Goal: Find specific page/section: Find specific page/section

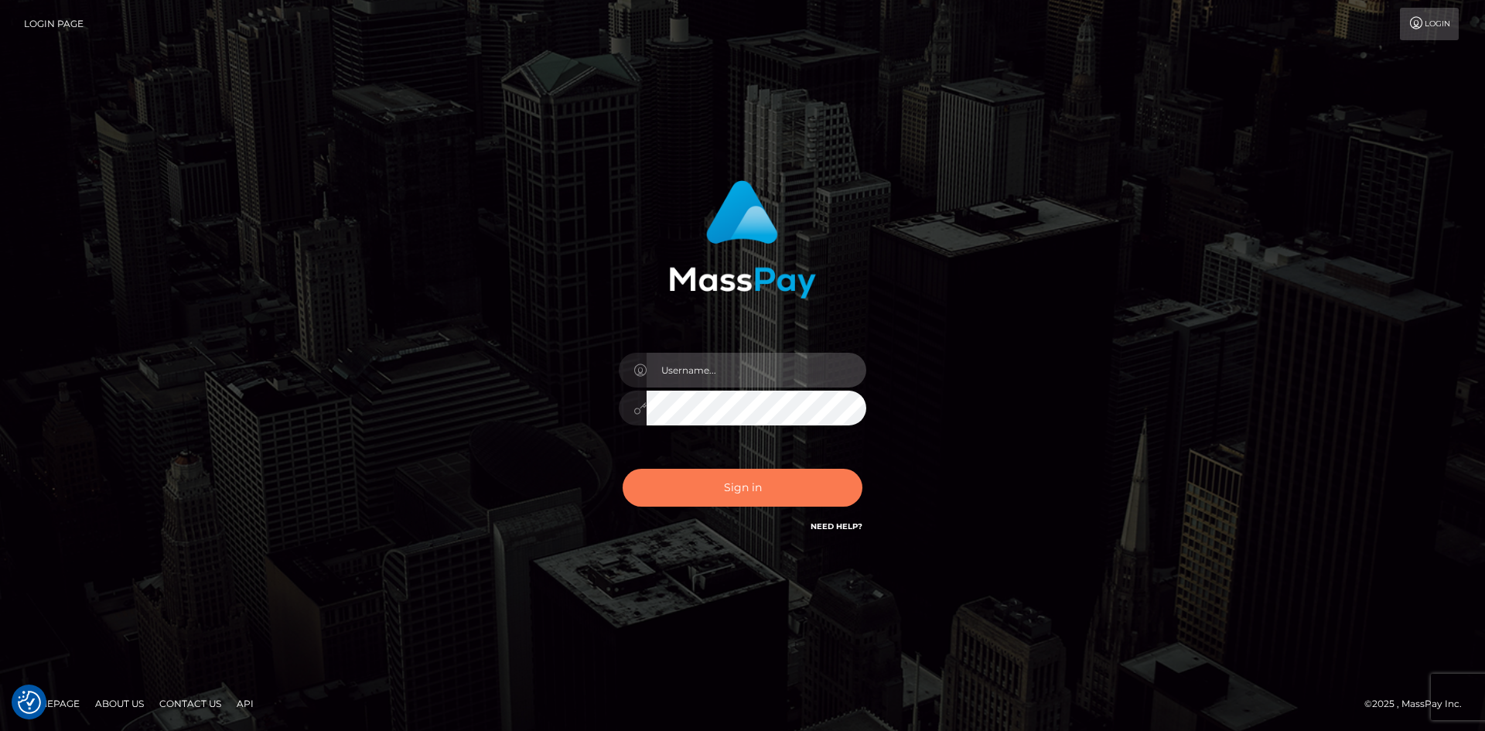
type input "tinan"
click at [716, 476] on button "Sign in" at bounding box center [743, 488] width 240 height 38
type input "tinan"
click at [716, 476] on button "Sign in" at bounding box center [743, 488] width 240 height 38
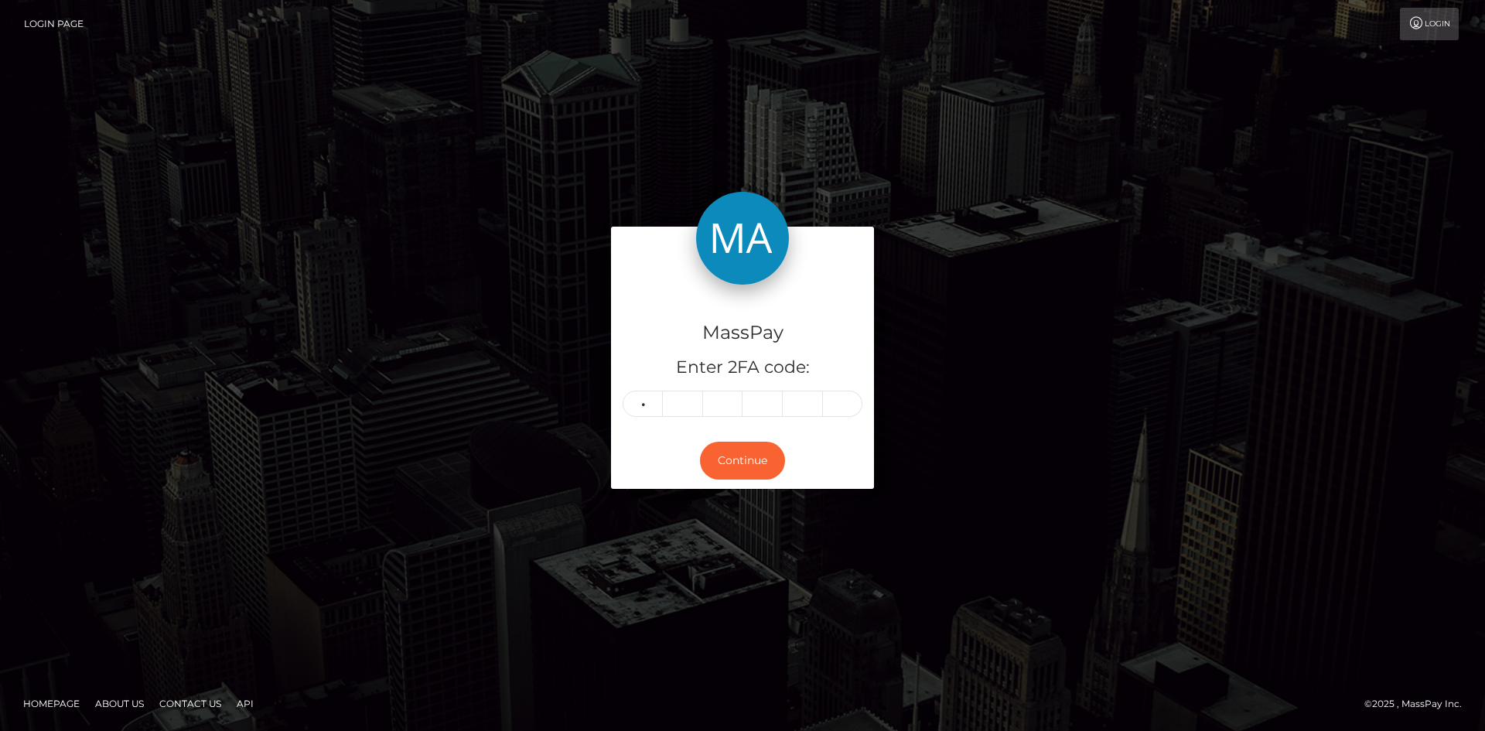
type input "8"
type input "5"
type input "2"
type input "4"
type input "0"
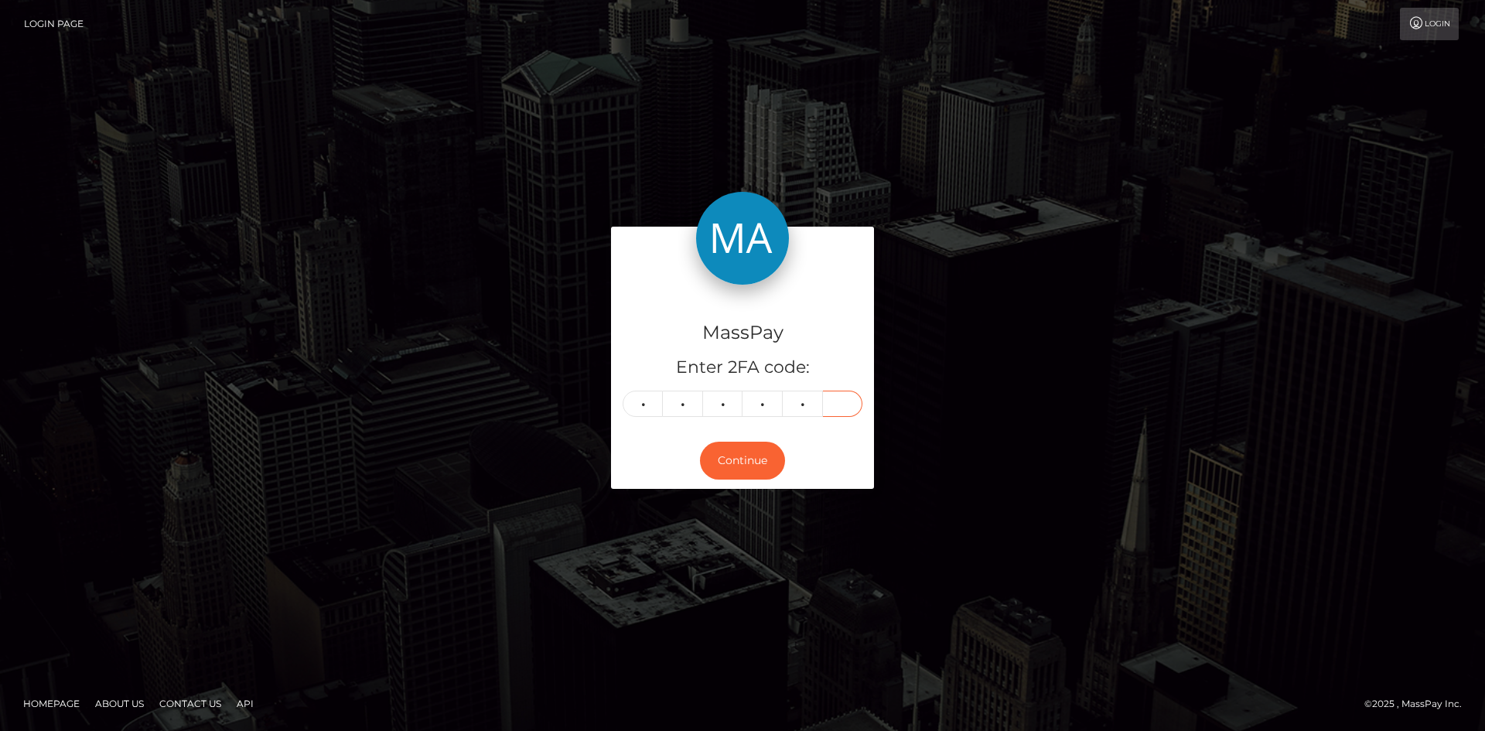
type input "3"
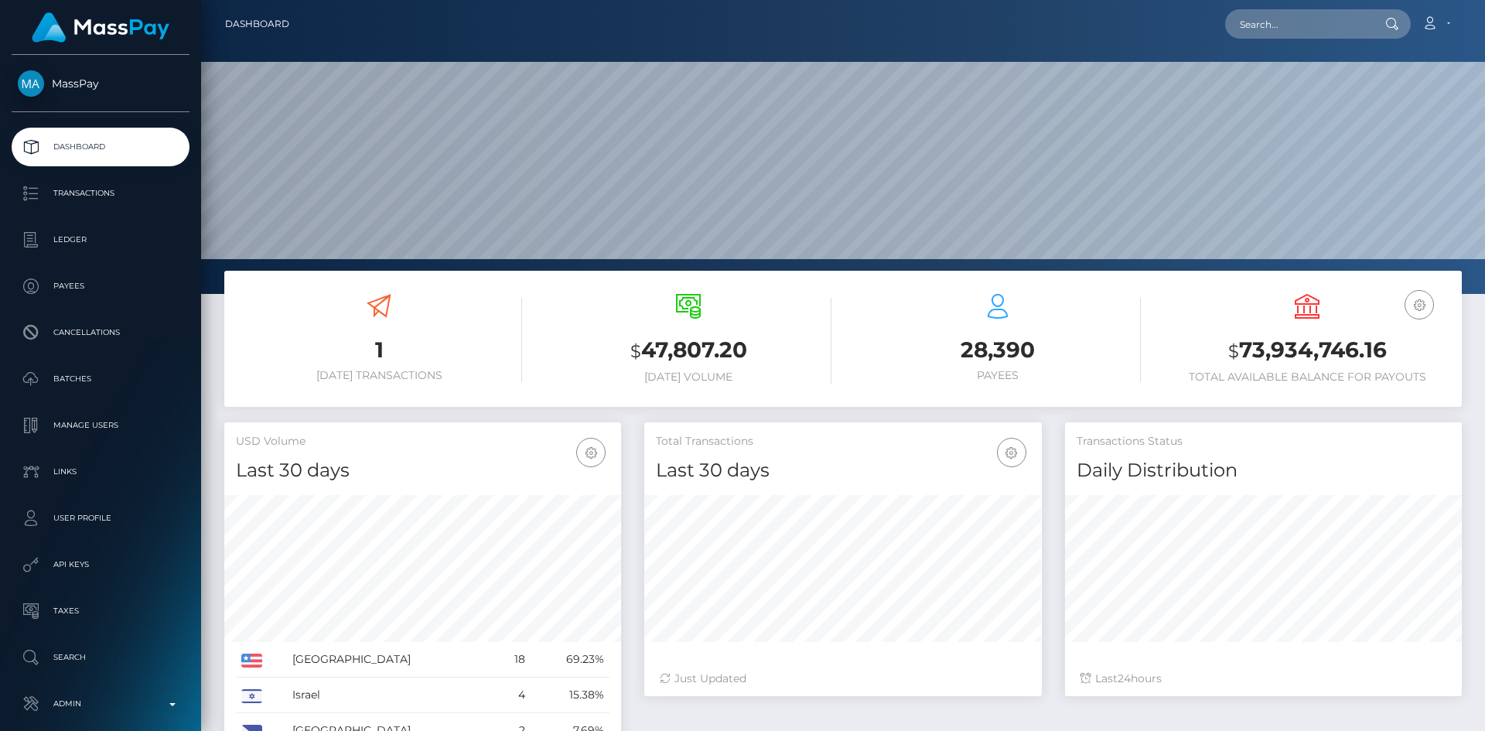
scroll to position [275, 398]
paste input "[EMAIL_ADDRESS][DOMAIN_NAME]"
type input "[EMAIL_ADDRESS][DOMAIN_NAME]"
click at [1288, 88] on link "Dianne Jewitt" at bounding box center [1287, 80] width 124 height 29
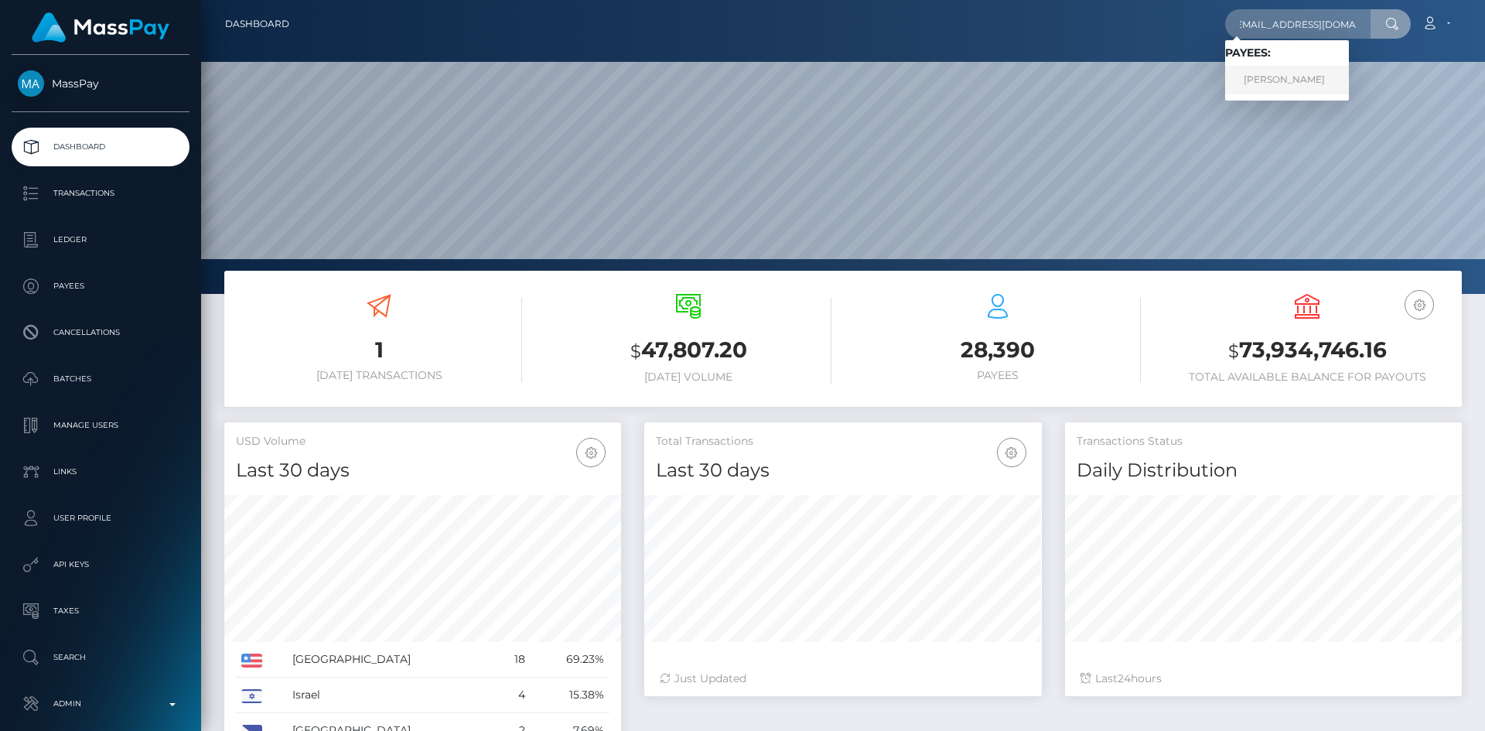
scroll to position [0, 0]
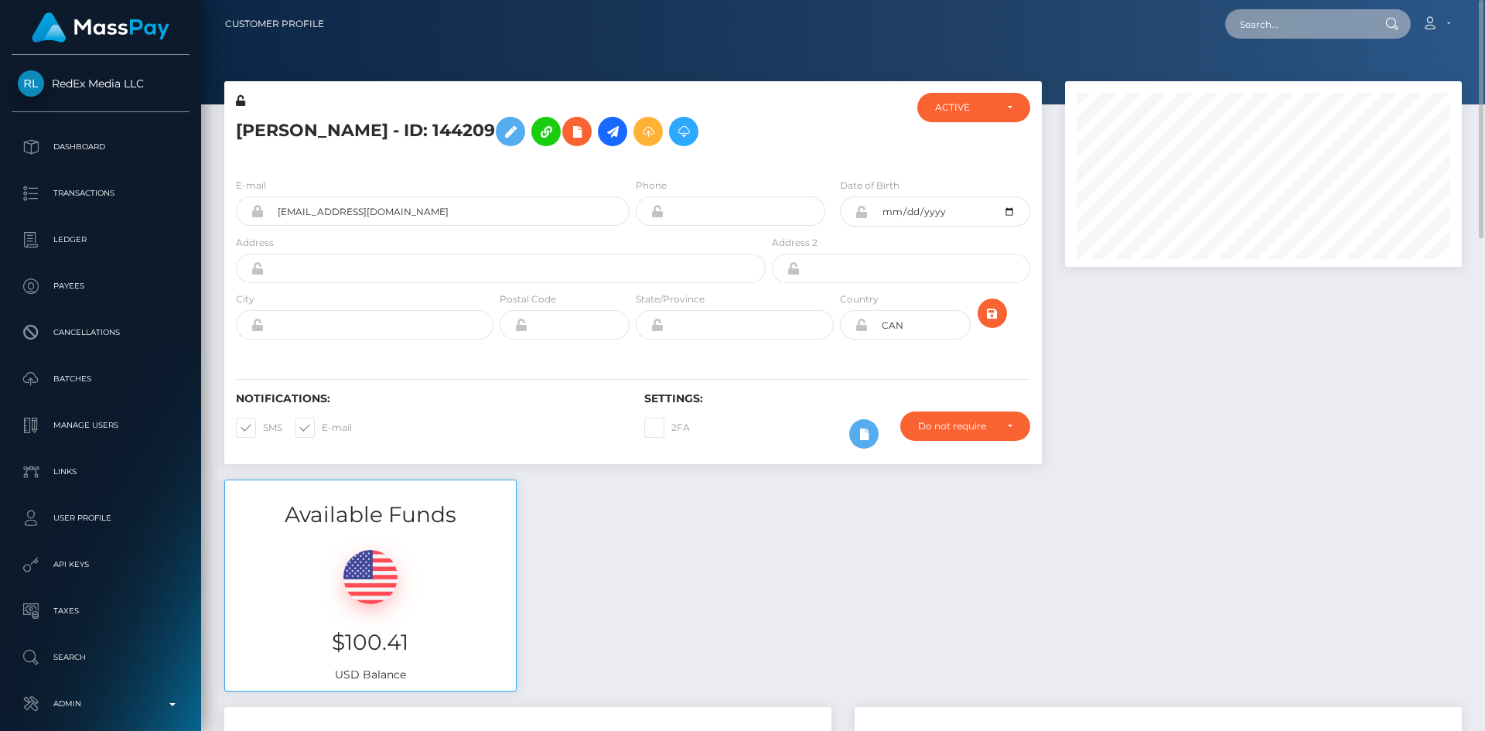
paste input "[EMAIL_ADDRESS][DOMAIN_NAME]"
type input "[EMAIL_ADDRESS][DOMAIN_NAME]"
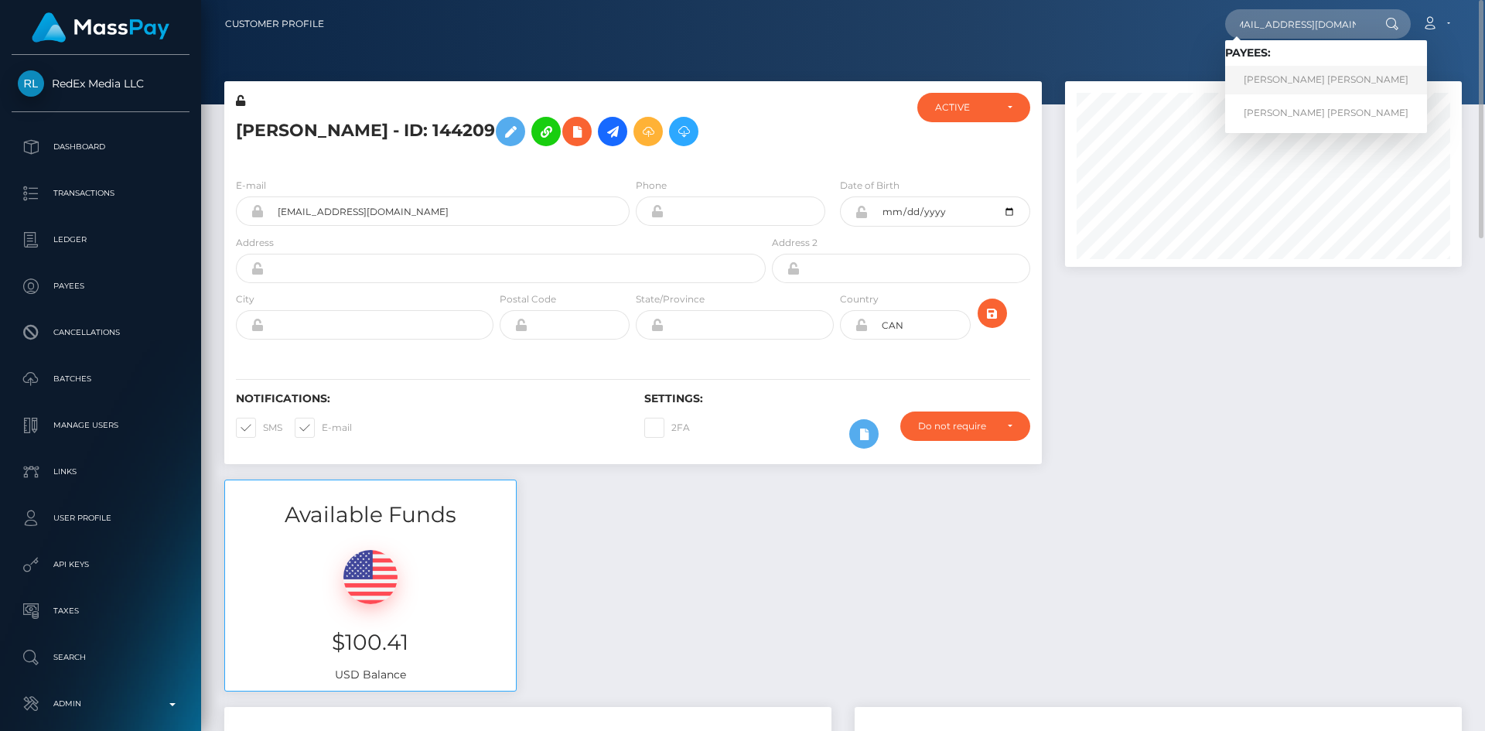
scroll to position [0, 0]
click at [1333, 91] on link "Nicole Caitlin Clarke" at bounding box center [1326, 80] width 202 height 29
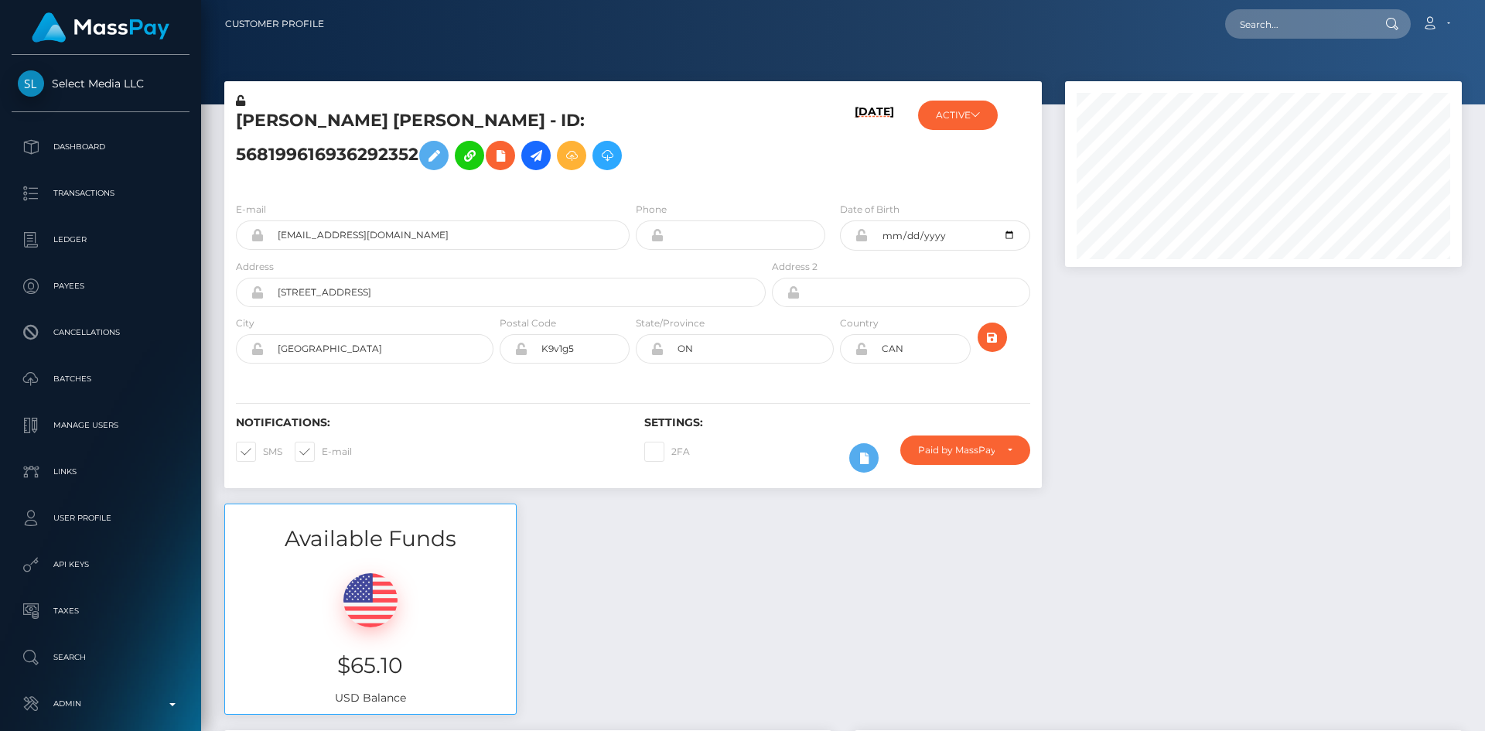
scroll to position [186, 398]
paste input "[EMAIL_ADDRESS][DOMAIN_NAME]"
type input "[EMAIL_ADDRESS][DOMAIN_NAME]"
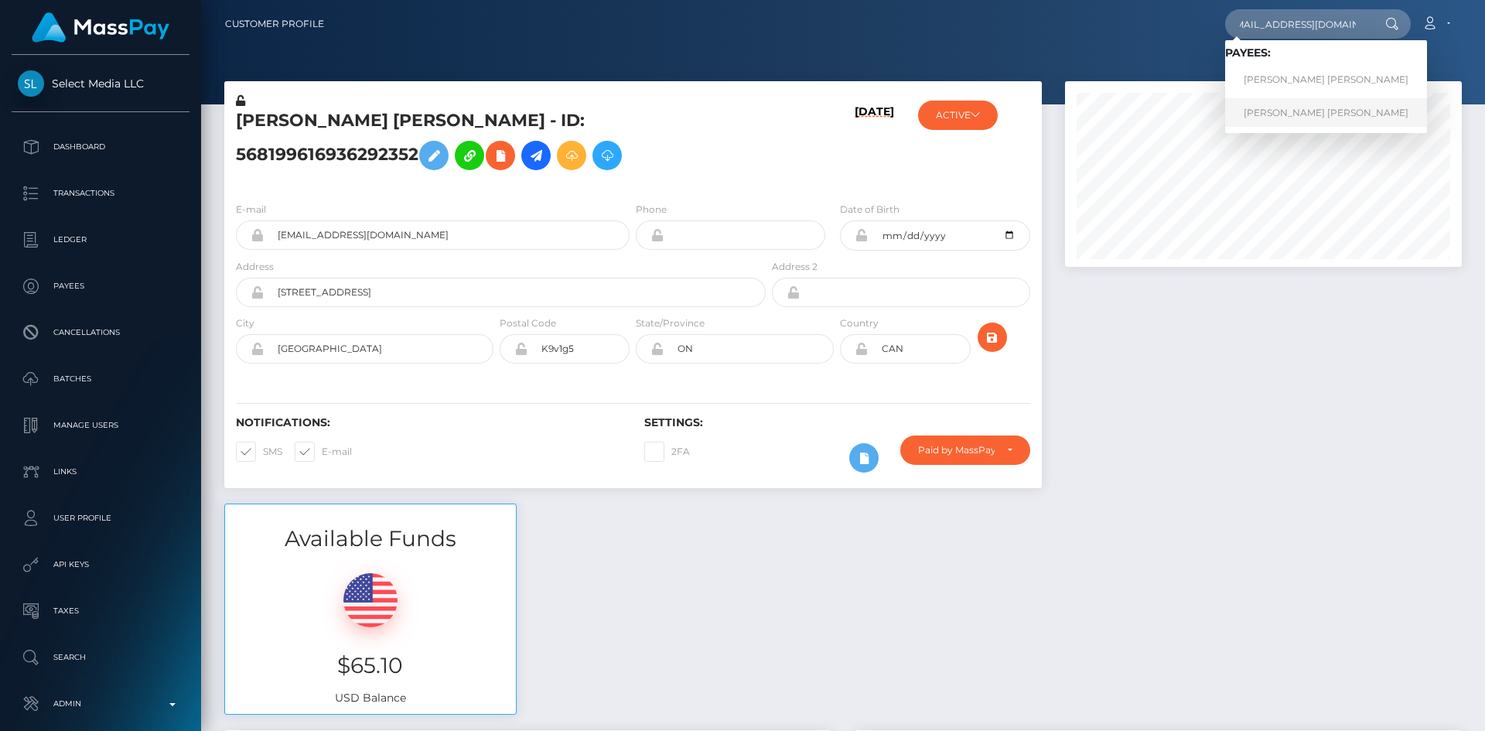
scroll to position [0, 0]
drag, startPoint x: 1350, startPoint y: 20, endPoint x: 1306, endPoint y: 111, distance: 100.3
click at [1306, 111] on link "Nicole Caitlin Clarke" at bounding box center [1326, 112] width 202 height 29
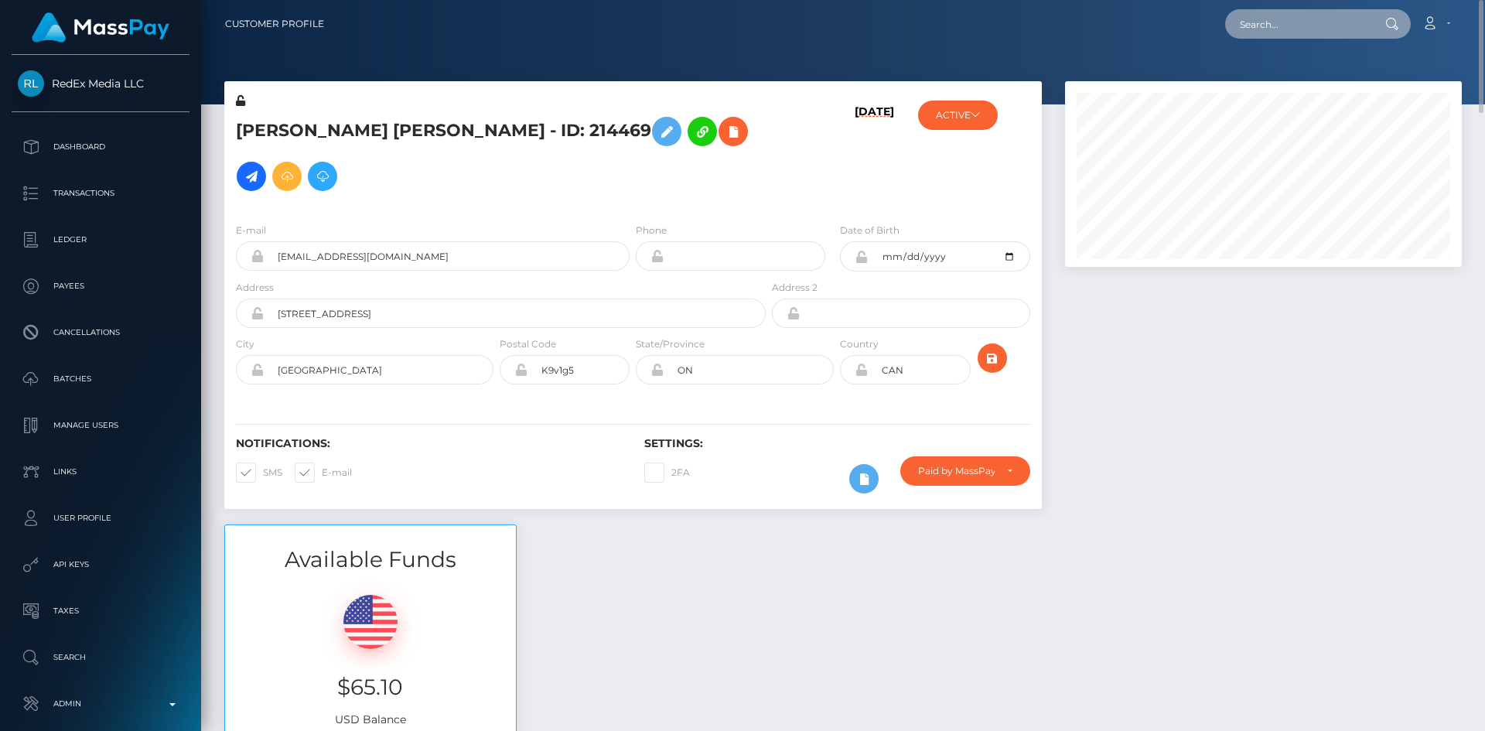
paste input "haileyschubert1122@gmail.com"
type input "haileyschubert1122@gmail.com"
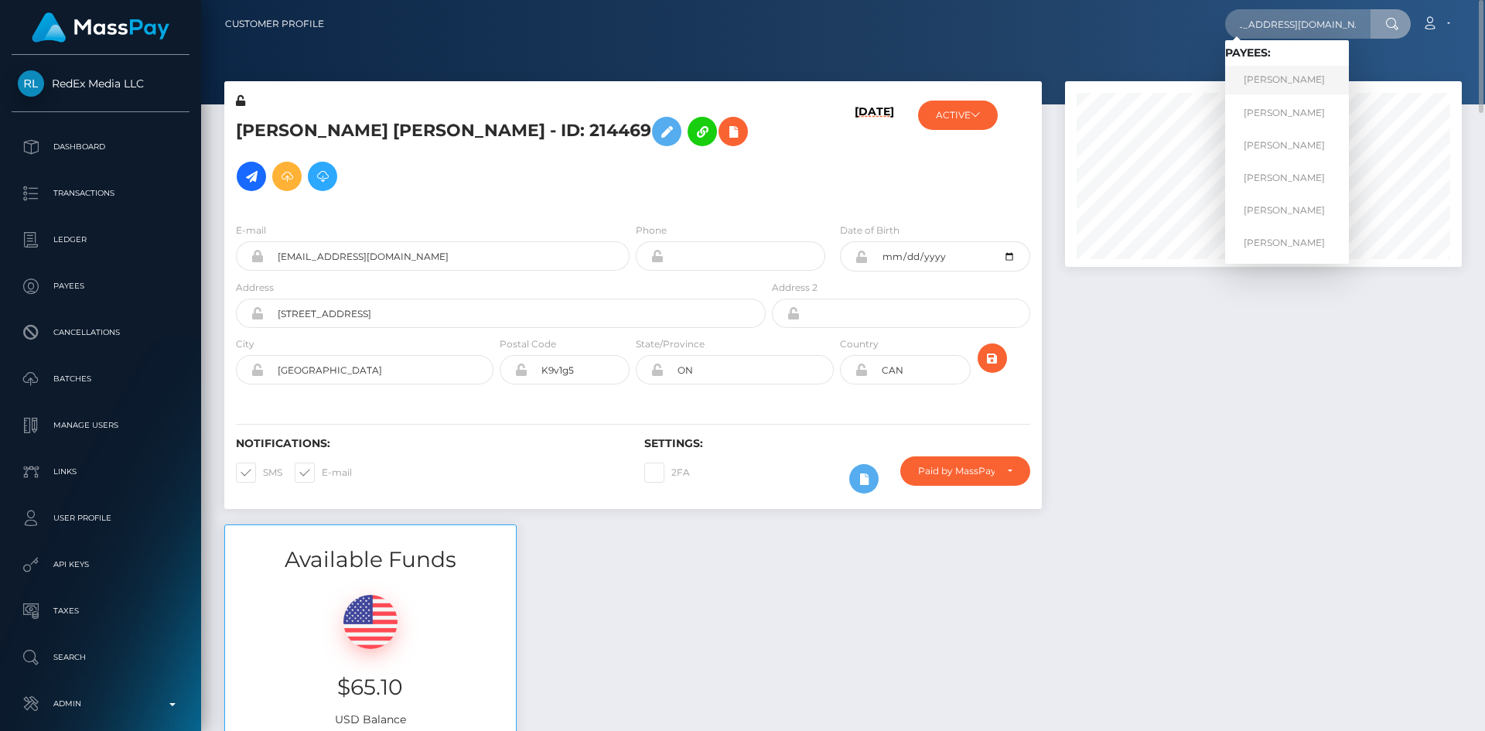
click at [1306, 91] on link "Hailey Schubert" at bounding box center [1287, 80] width 124 height 29
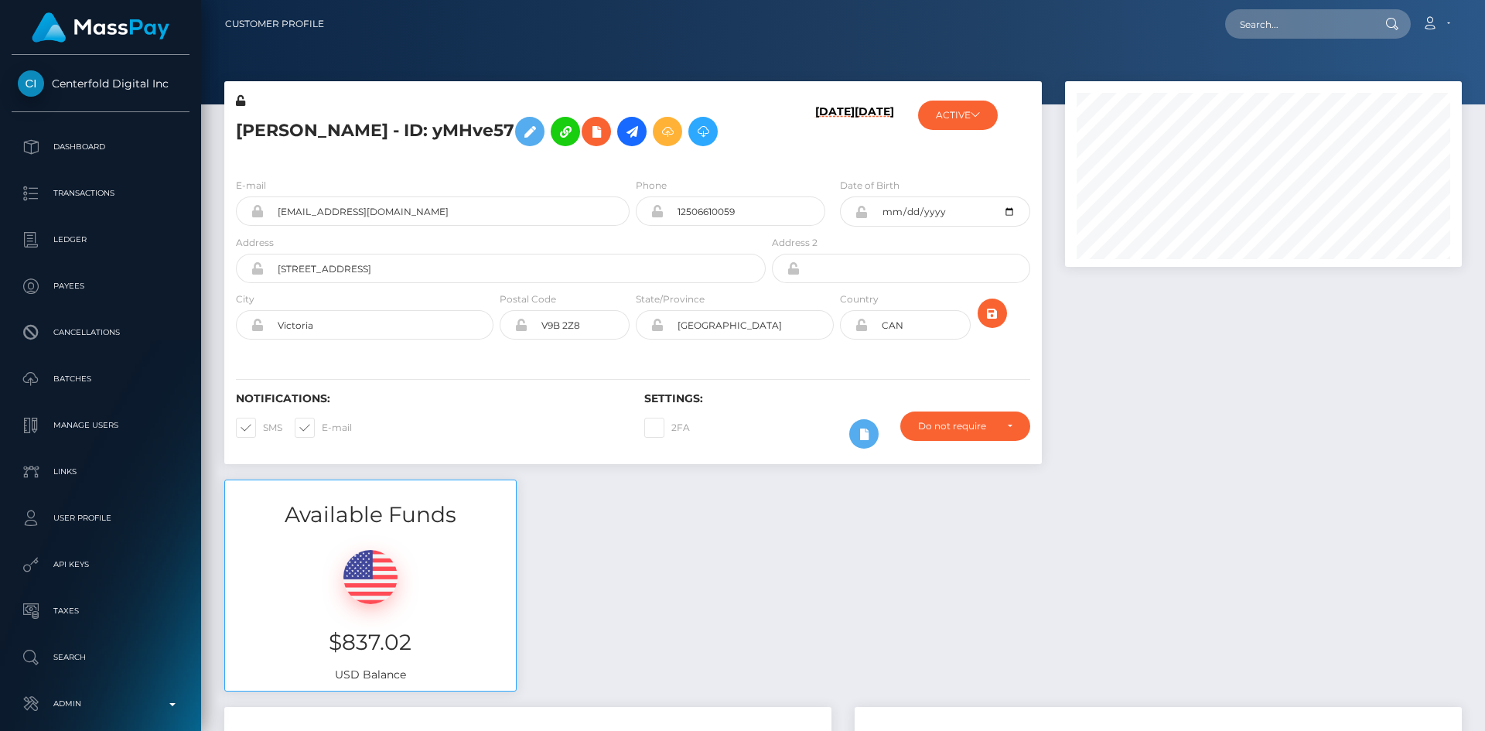
scroll to position [186, 398]
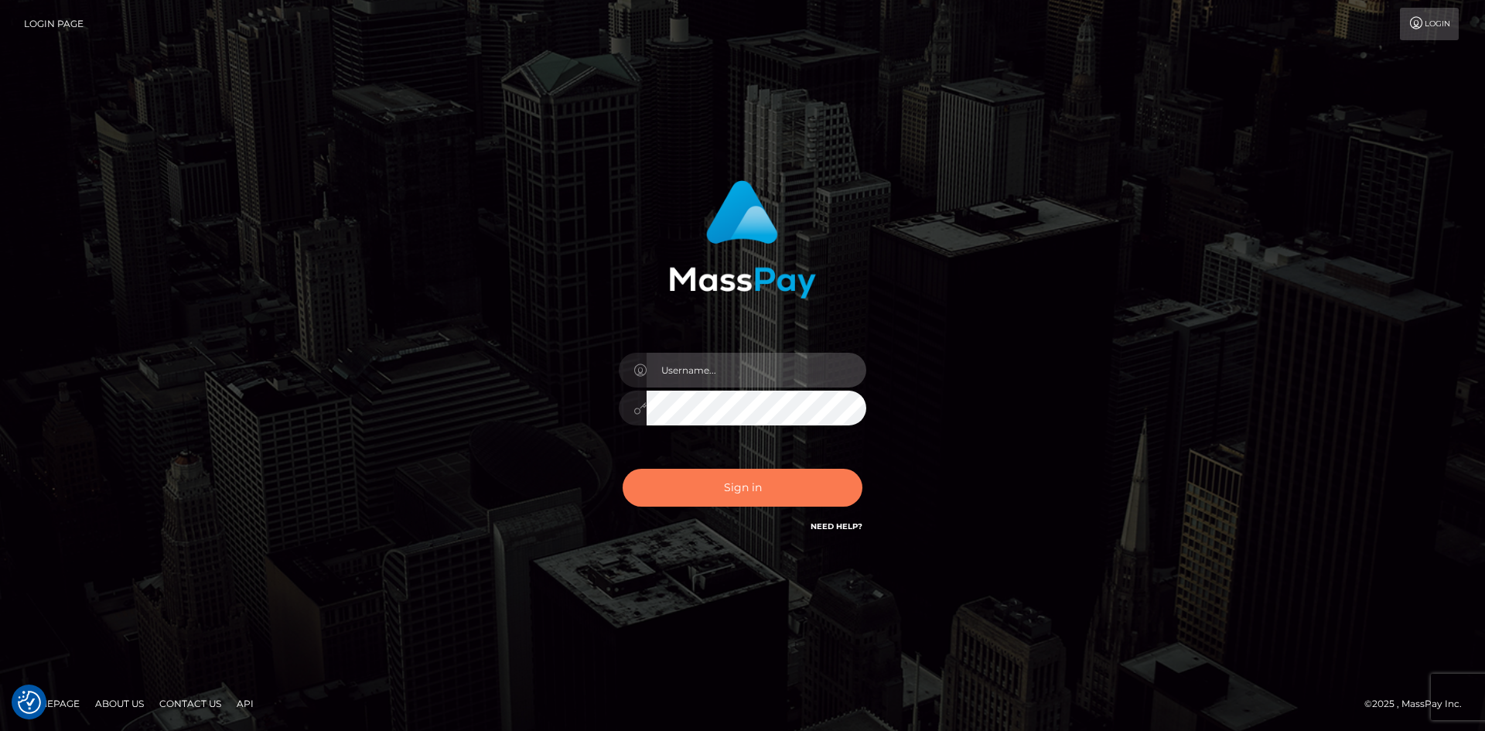
type input "tinan"
click at [810, 492] on button "Sign in" at bounding box center [743, 488] width 240 height 38
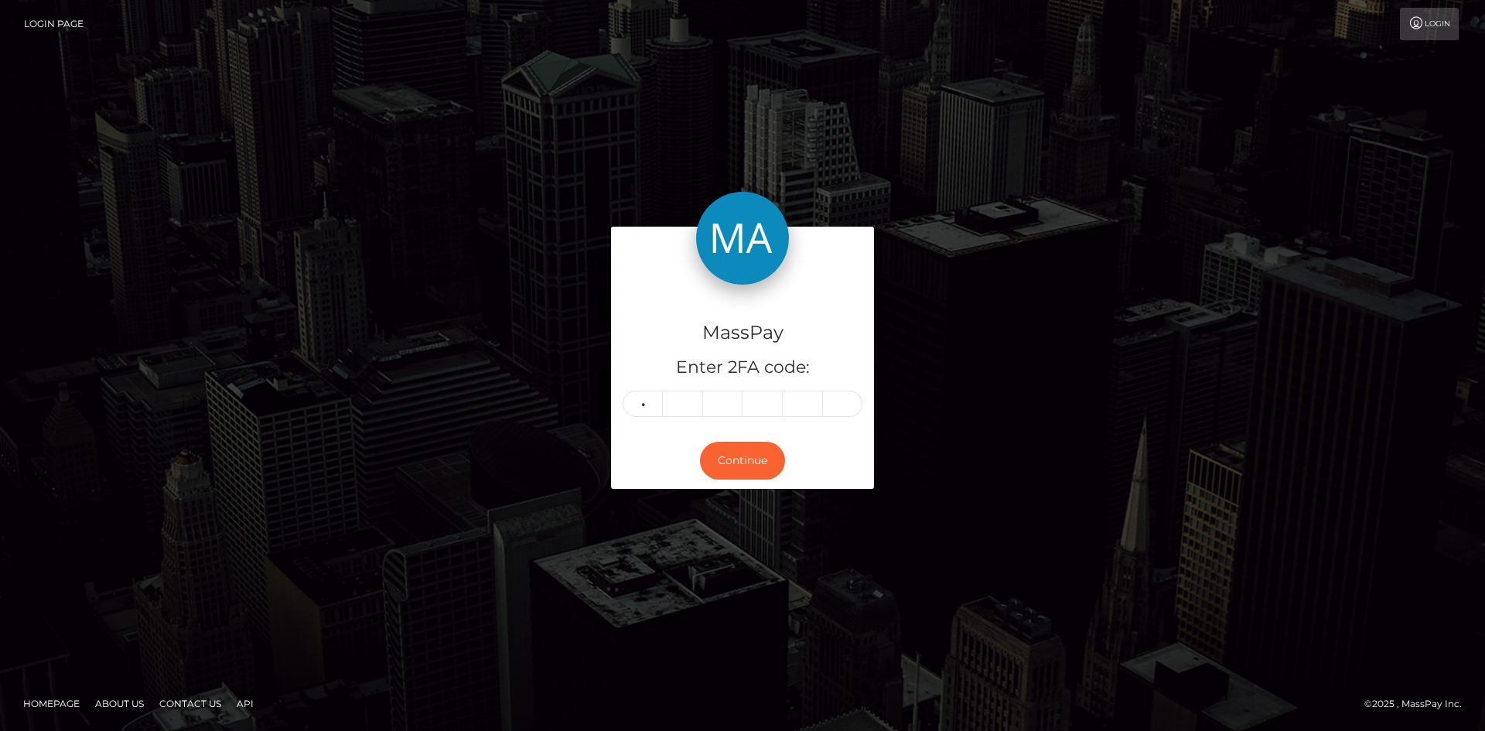
type input "9"
type input "7"
type input "2"
type input "3"
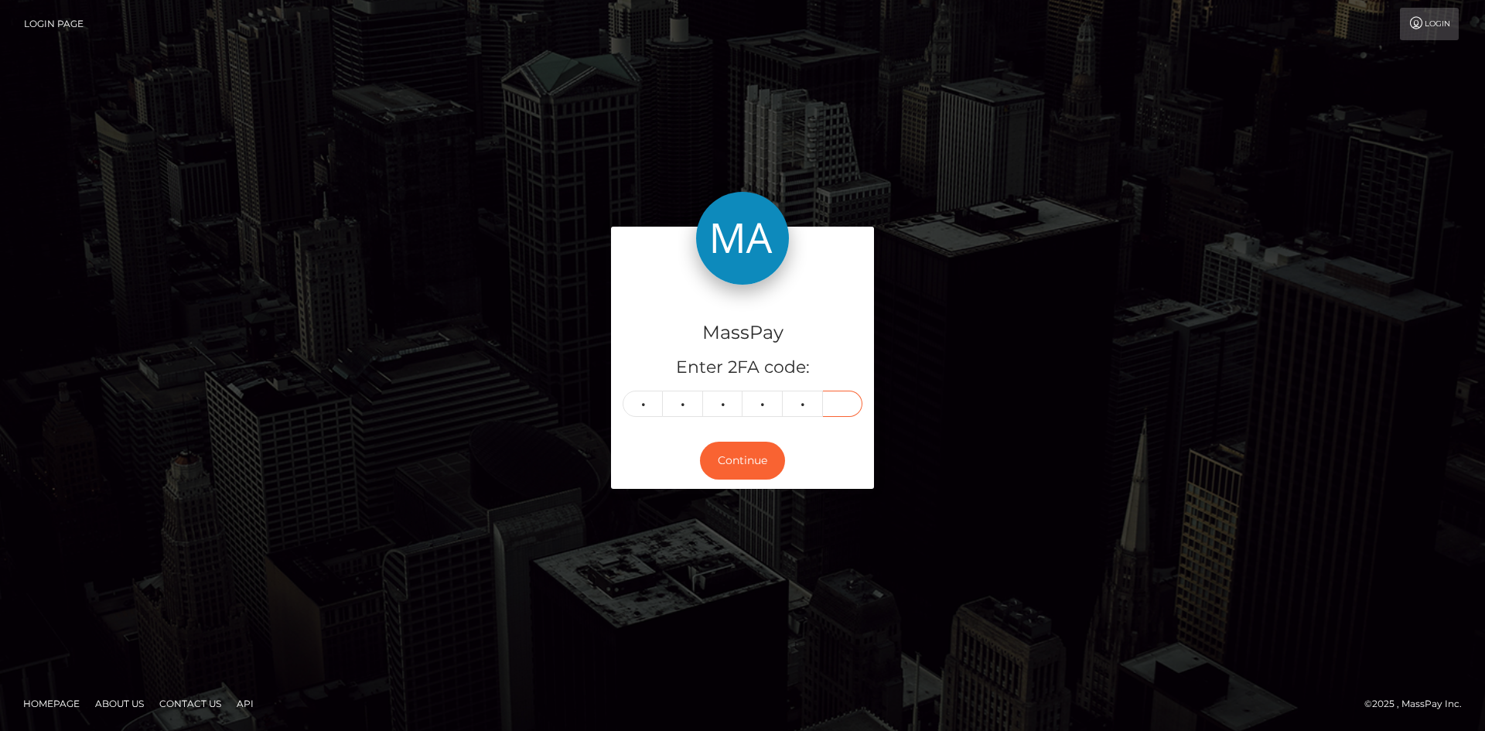
type input "0"
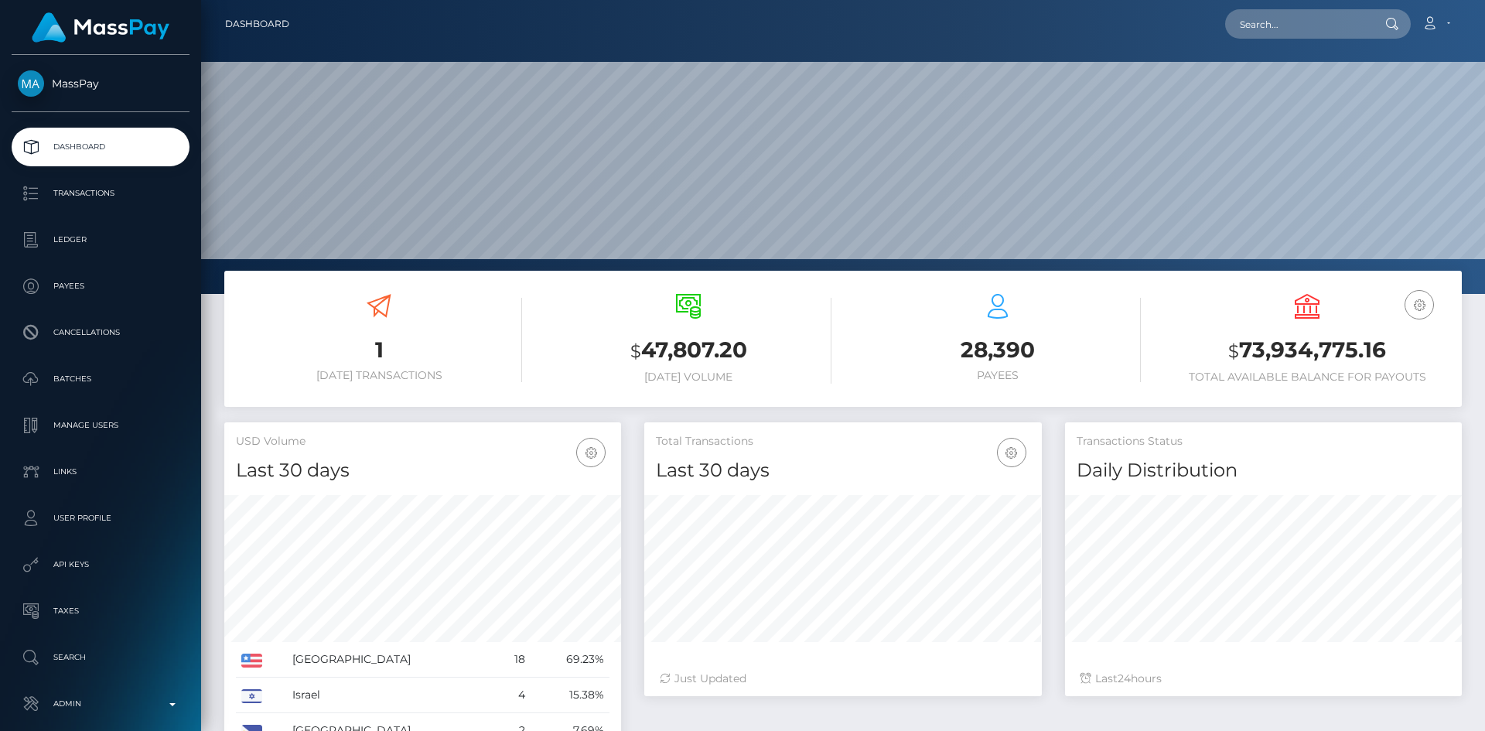
scroll to position [275, 398]
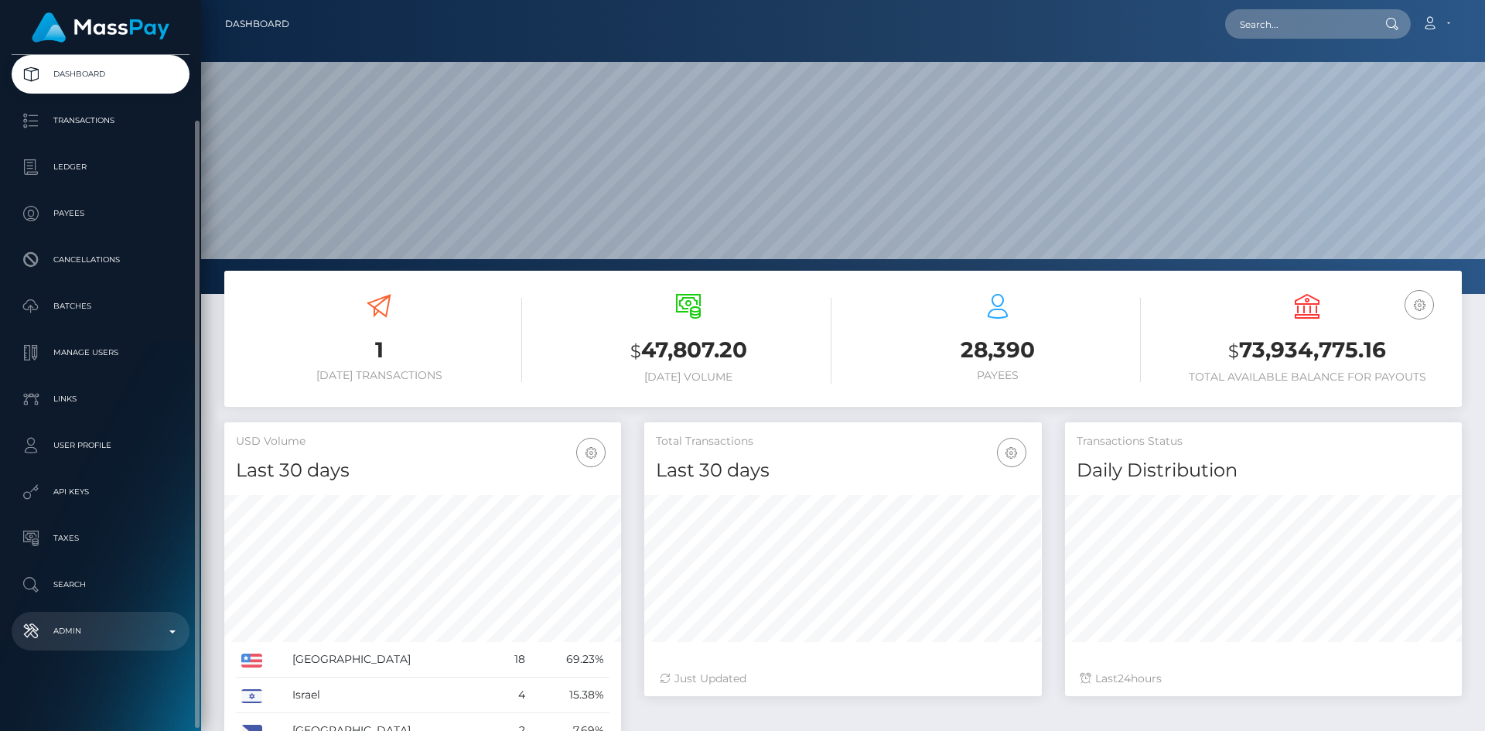
click at [142, 624] on p "Admin" at bounding box center [101, 631] width 166 height 23
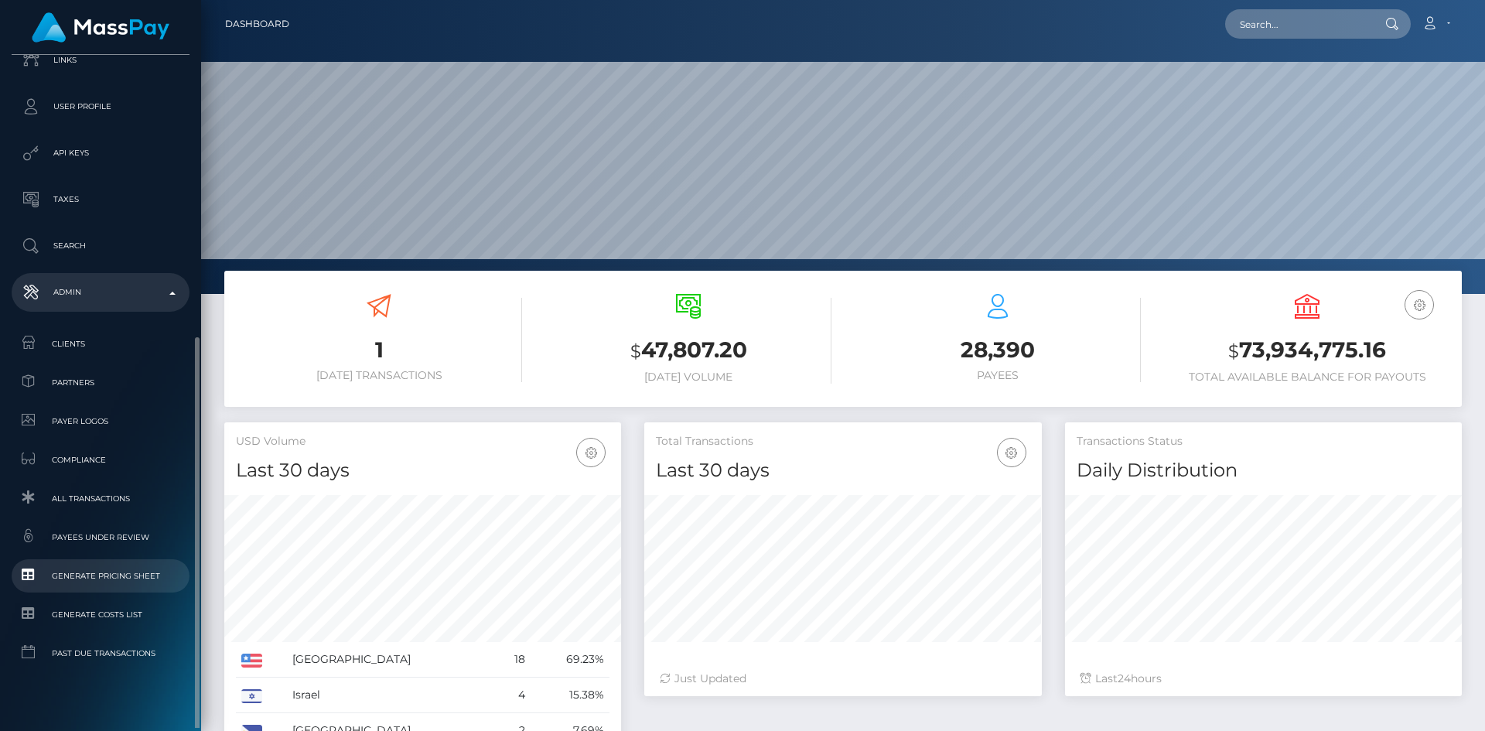
scroll to position [431, 0]
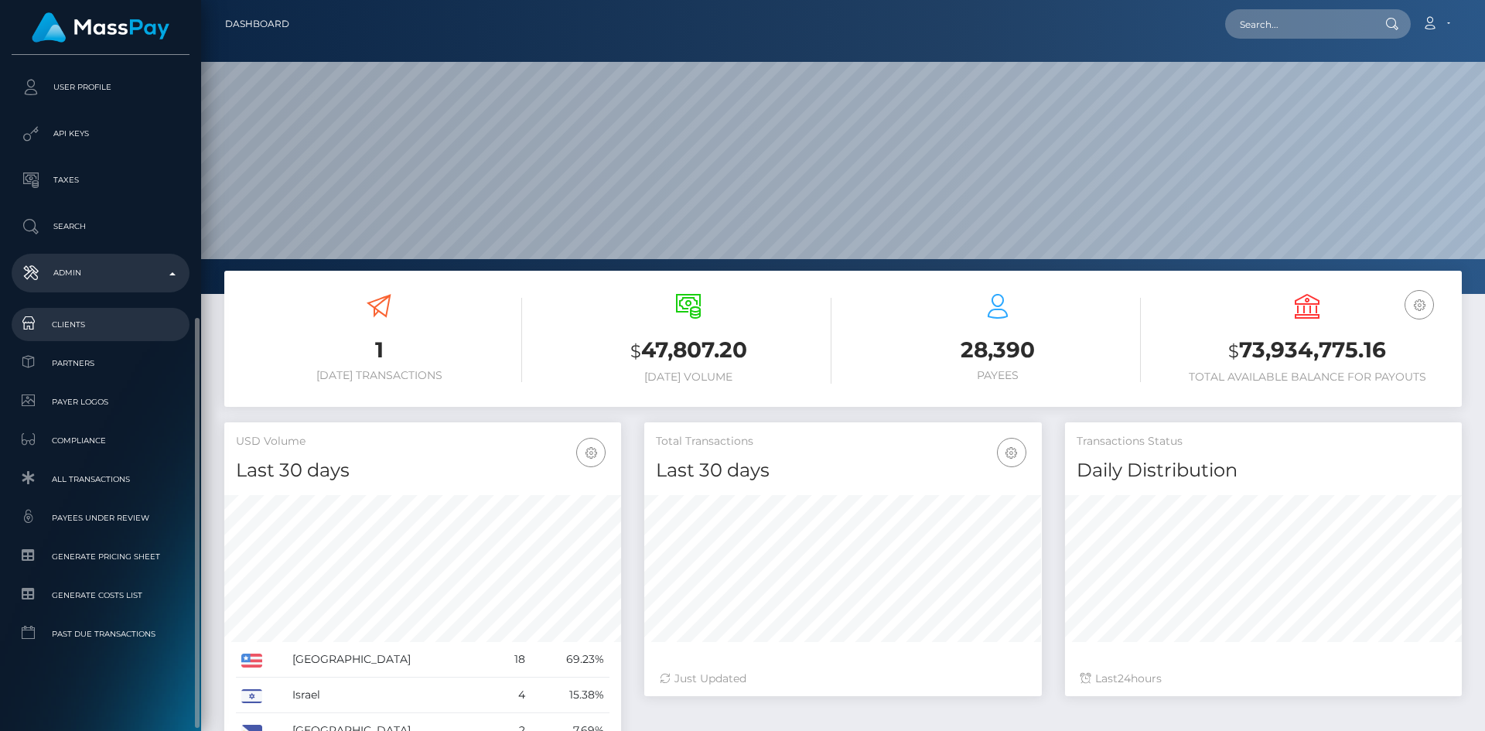
click at [111, 321] on span "Clients" at bounding box center [101, 325] width 166 height 18
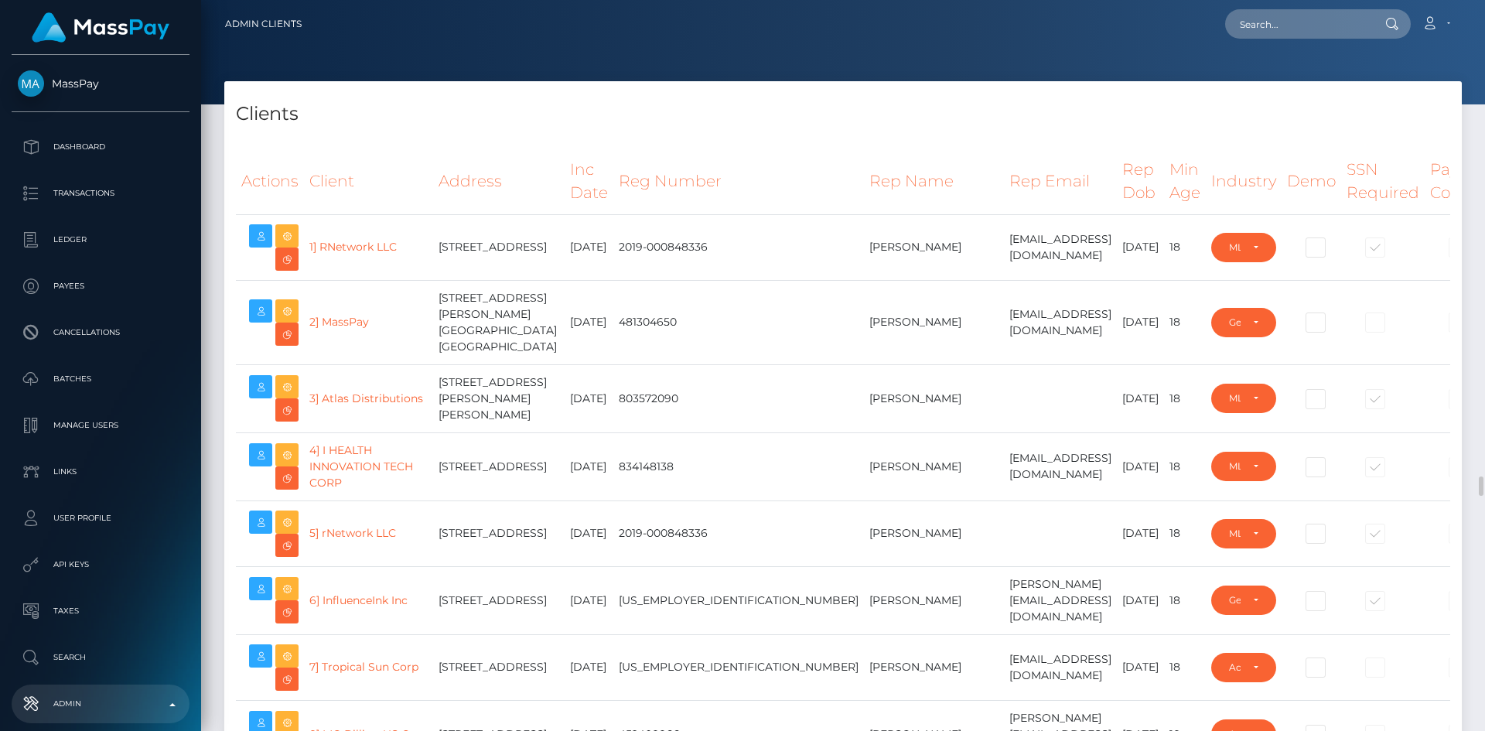
select select "223"
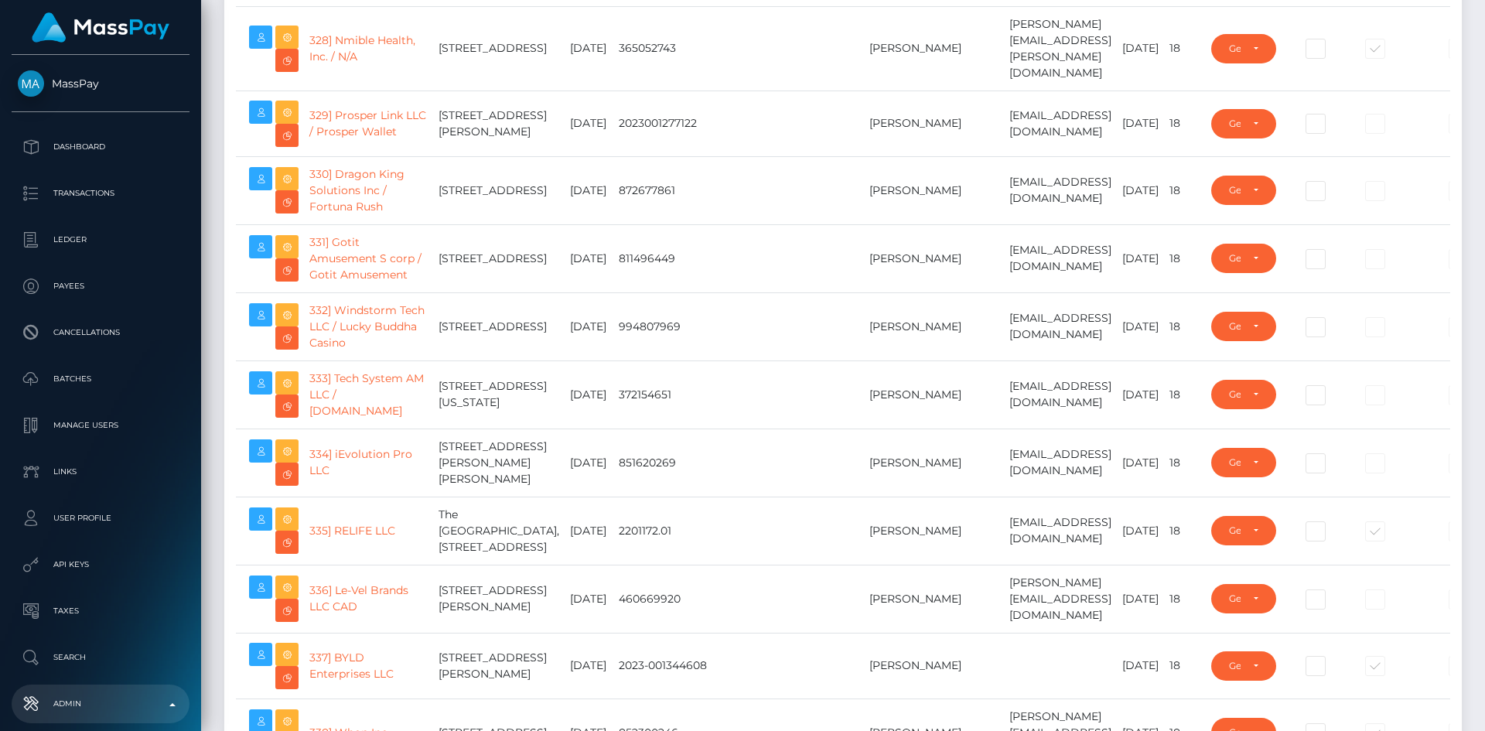
scroll to position [26183, 0]
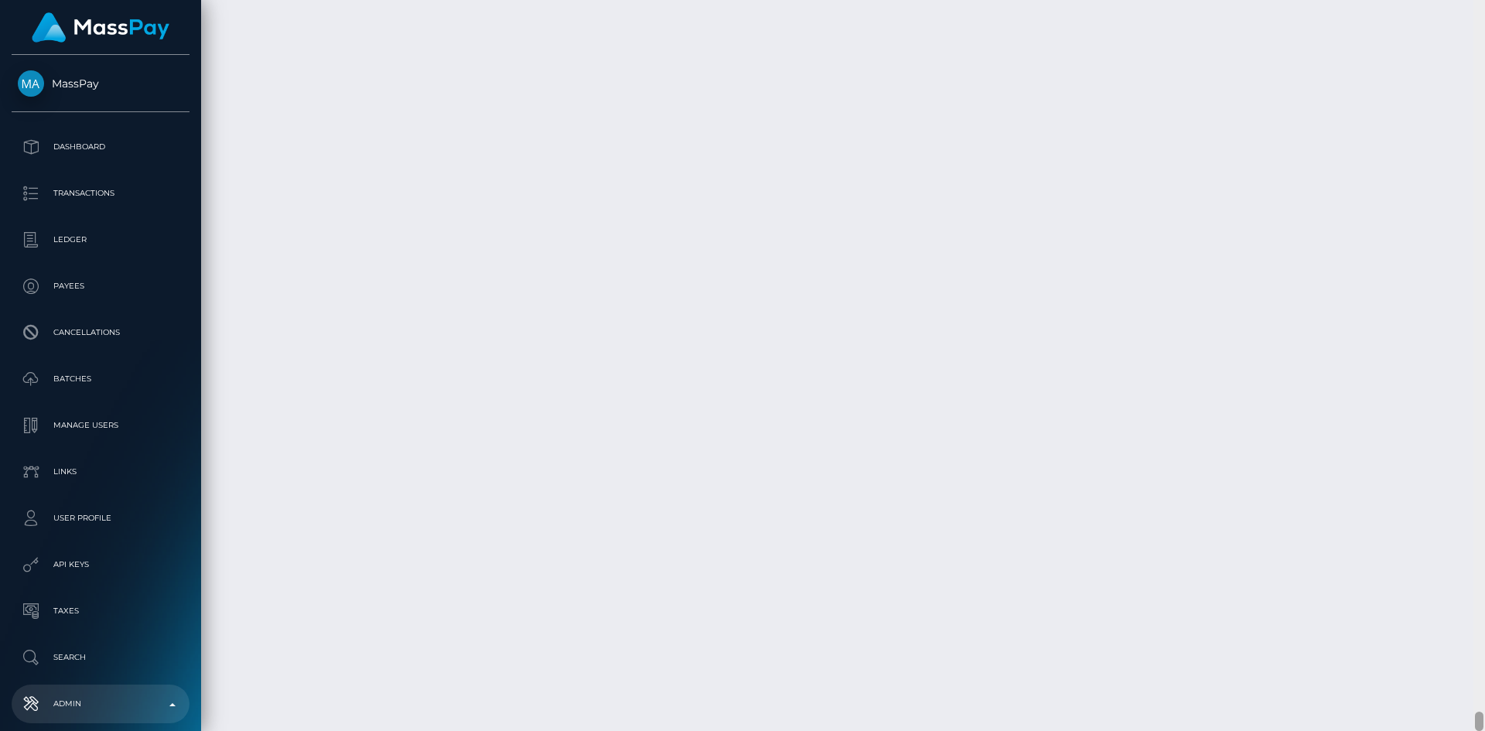
drag, startPoint x: 1480, startPoint y: 56, endPoint x: 1473, endPoint y: 767, distance: 711.6
click at [1473, 730] on html "MassPay Dashboard Transactions Ledger Payees Cancellations Links" at bounding box center [742, 365] width 1485 height 731
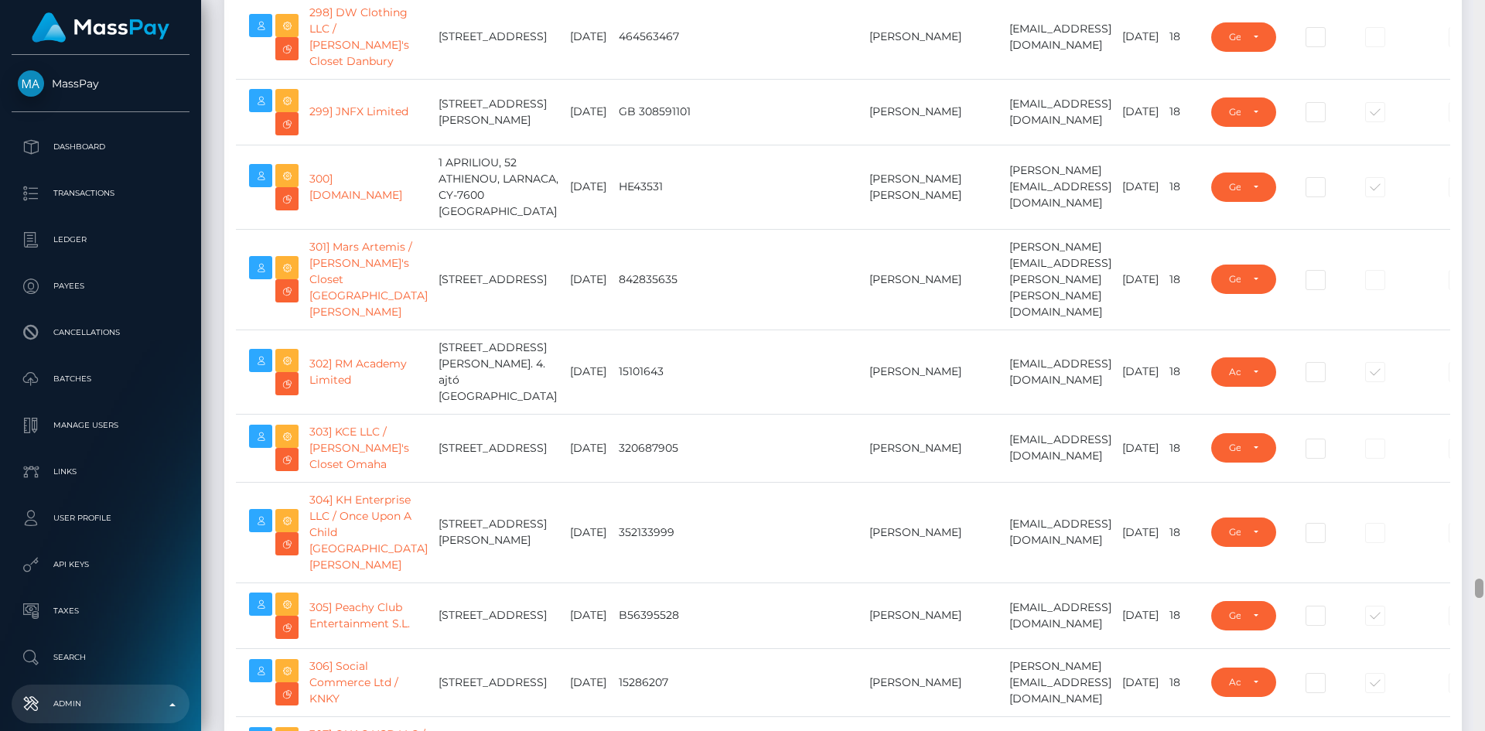
scroll to position [22042, 0]
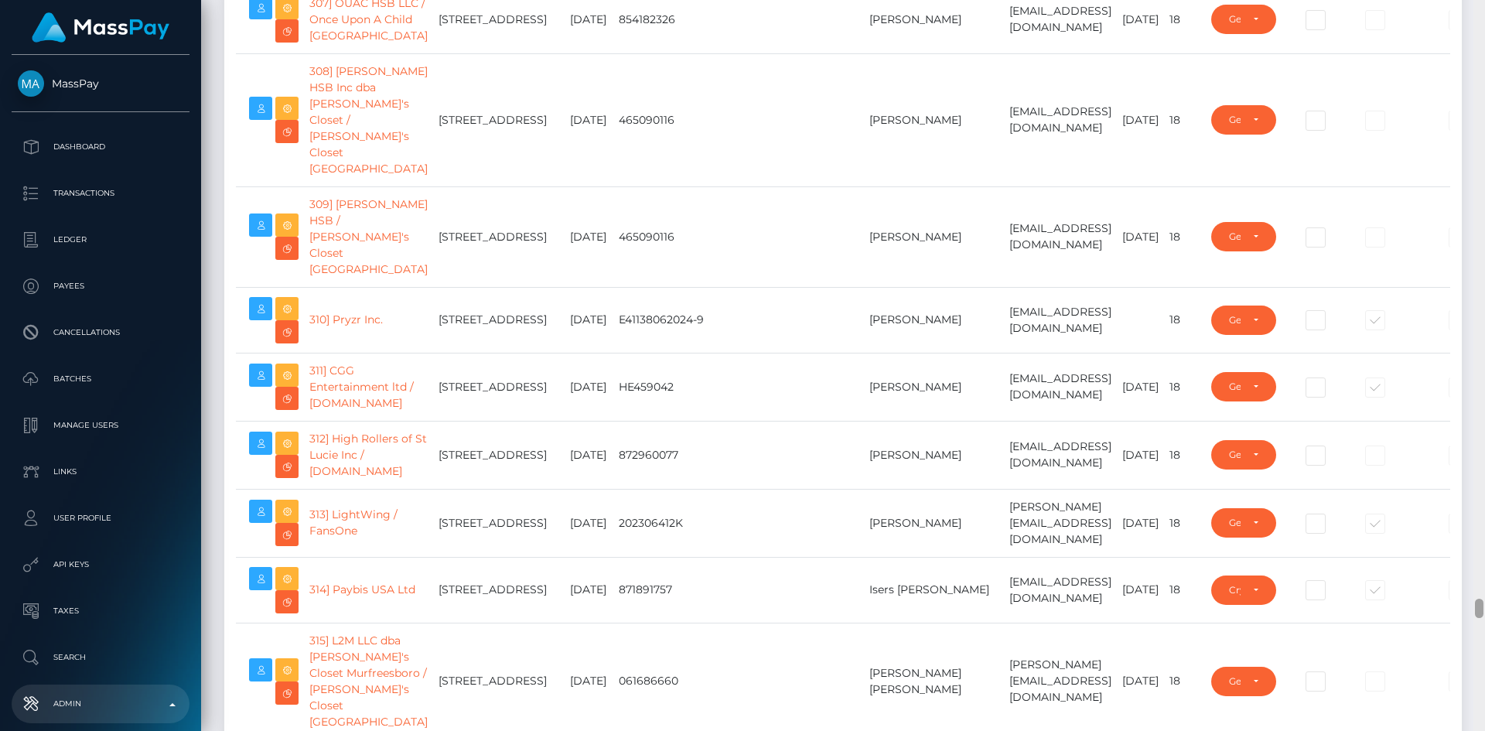
drag, startPoint x: 1484, startPoint y: 589, endPoint x: 1483, endPoint y: 498, distance: 90.5
click at [1483, 498] on div at bounding box center [1479, 365] width 12 height 731
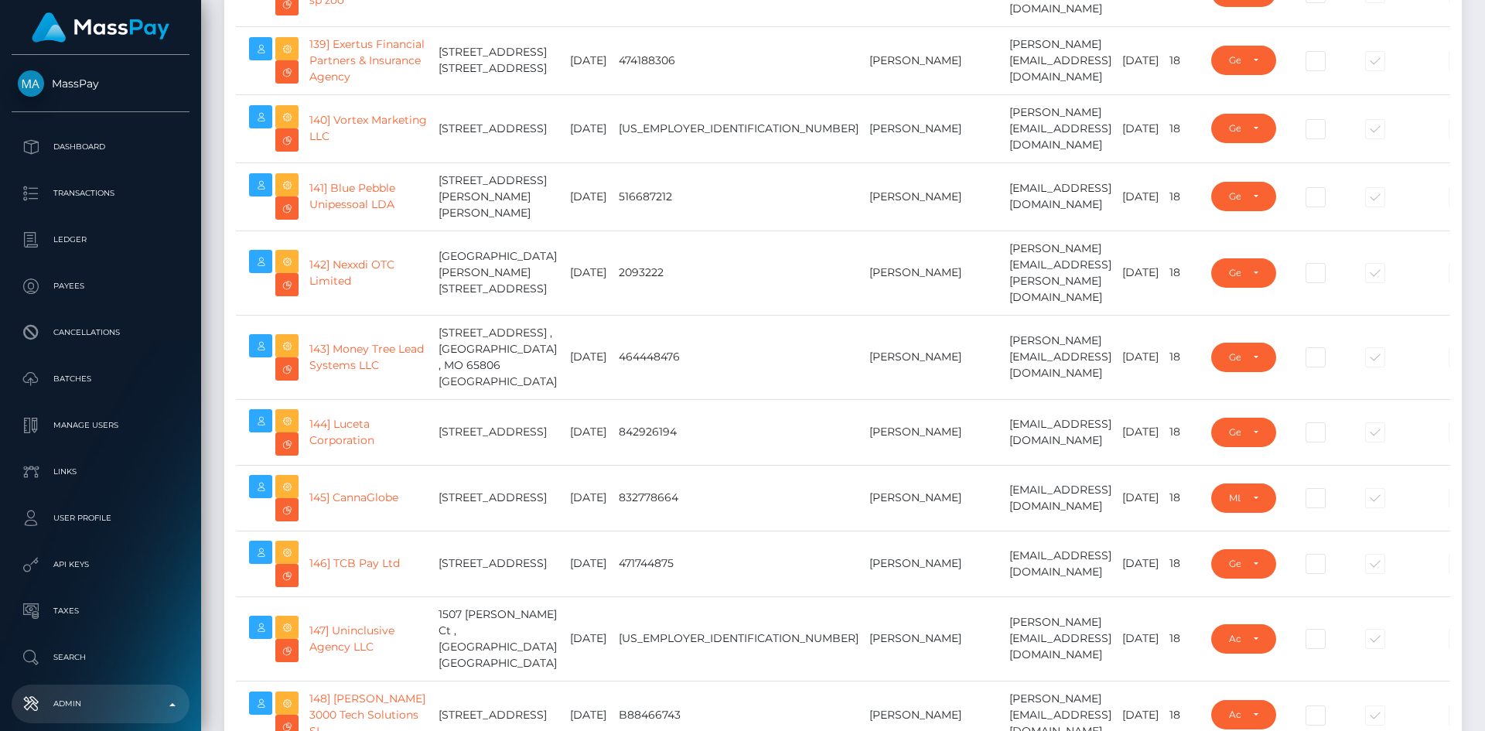
scroll to position [0, 0]
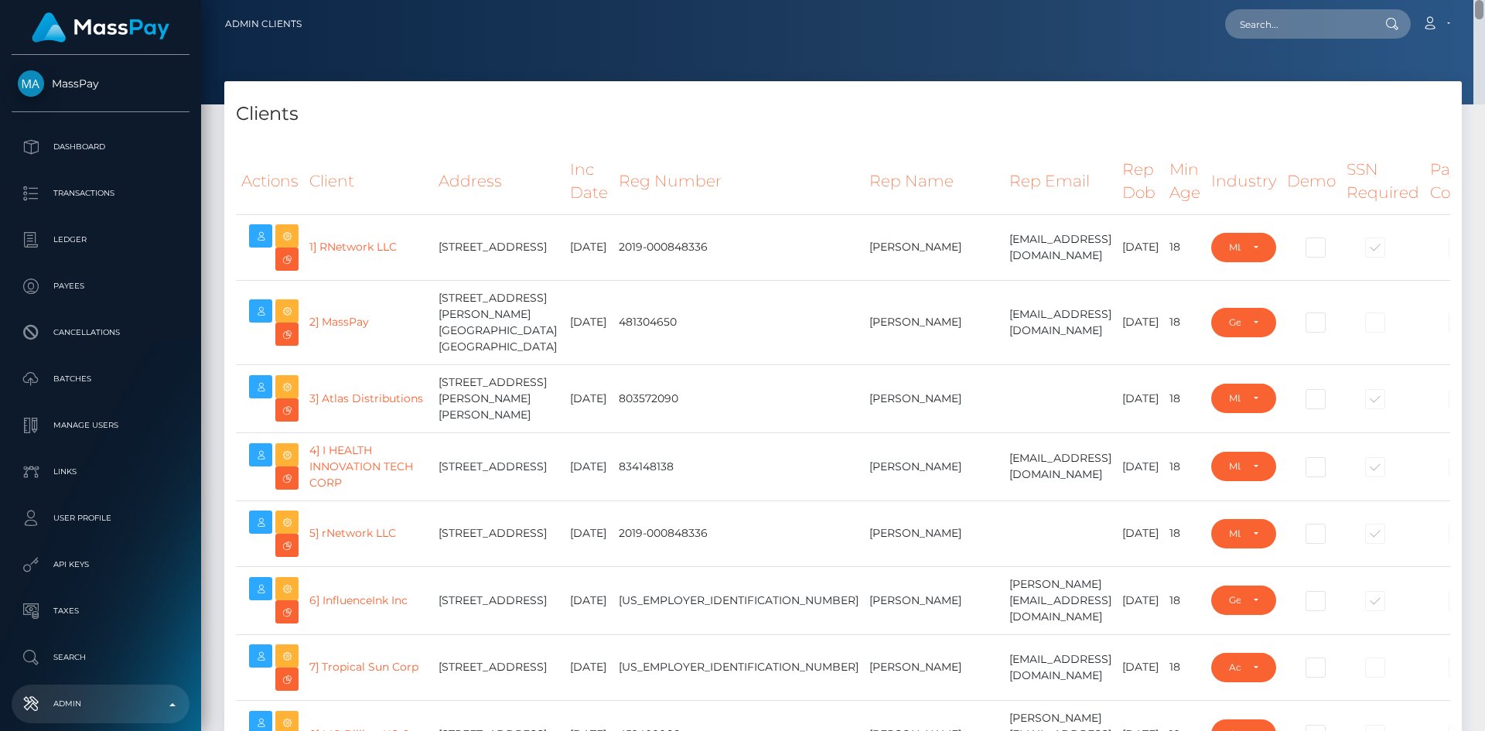
drag, startPoint x: 1480, startPoint y: 606, endPoint x: 1484, endPoint y: -67, distance: 673.7
click at [1484, 0] on html "MassPay Dashboard Transactions Ledger Payees Cancellations Links" at bounding box center [742, 365] width 1485 height 731
paste input "delightfuldhs@gmail.com peakabumraxx@gmail.com"
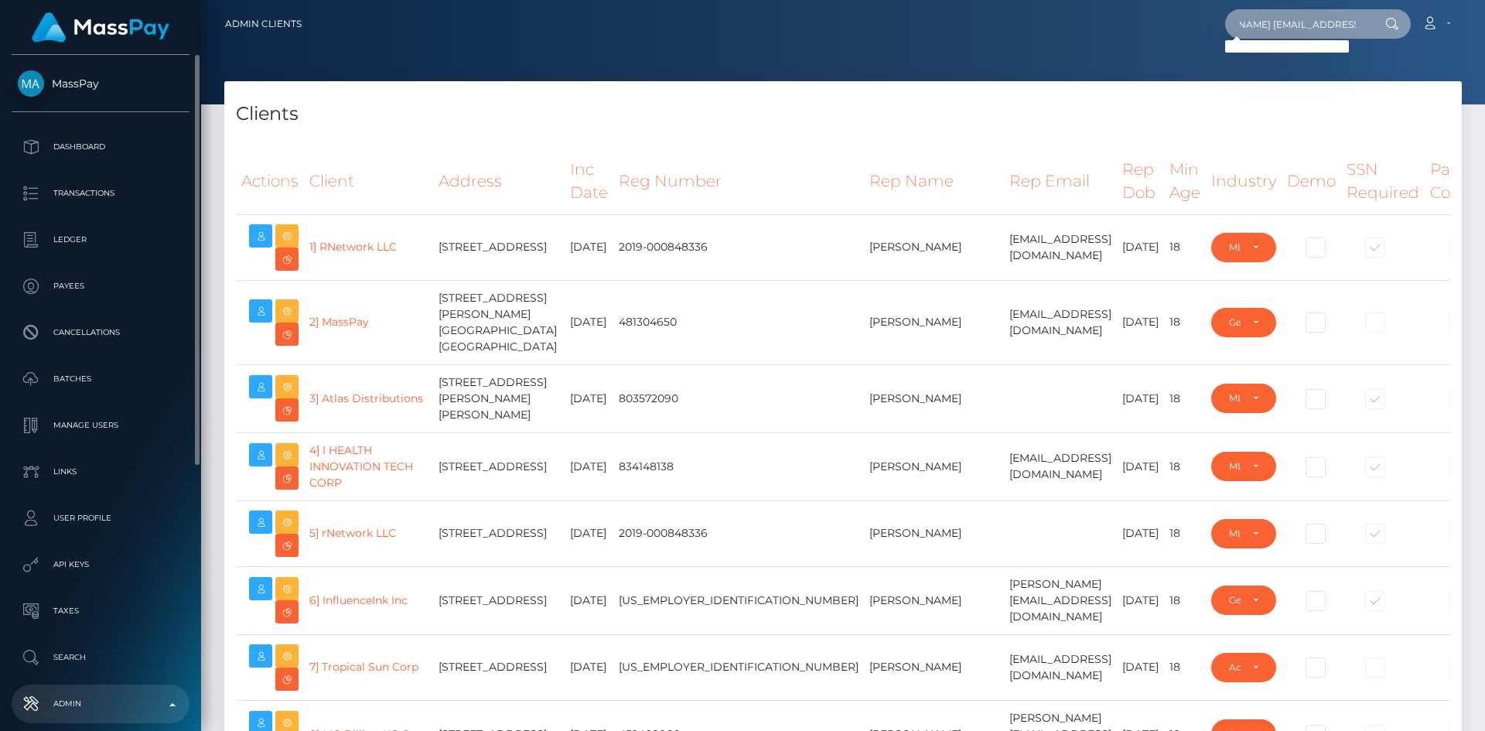
type input "delightfuldhs@gmail.com peakabumraxx@gmail.com"
click at [1306, 26] on input "delightfuldhs@gmail.com peakabumraxx@gmail.com" at bounding box center [1297, 23] width 145 height 29
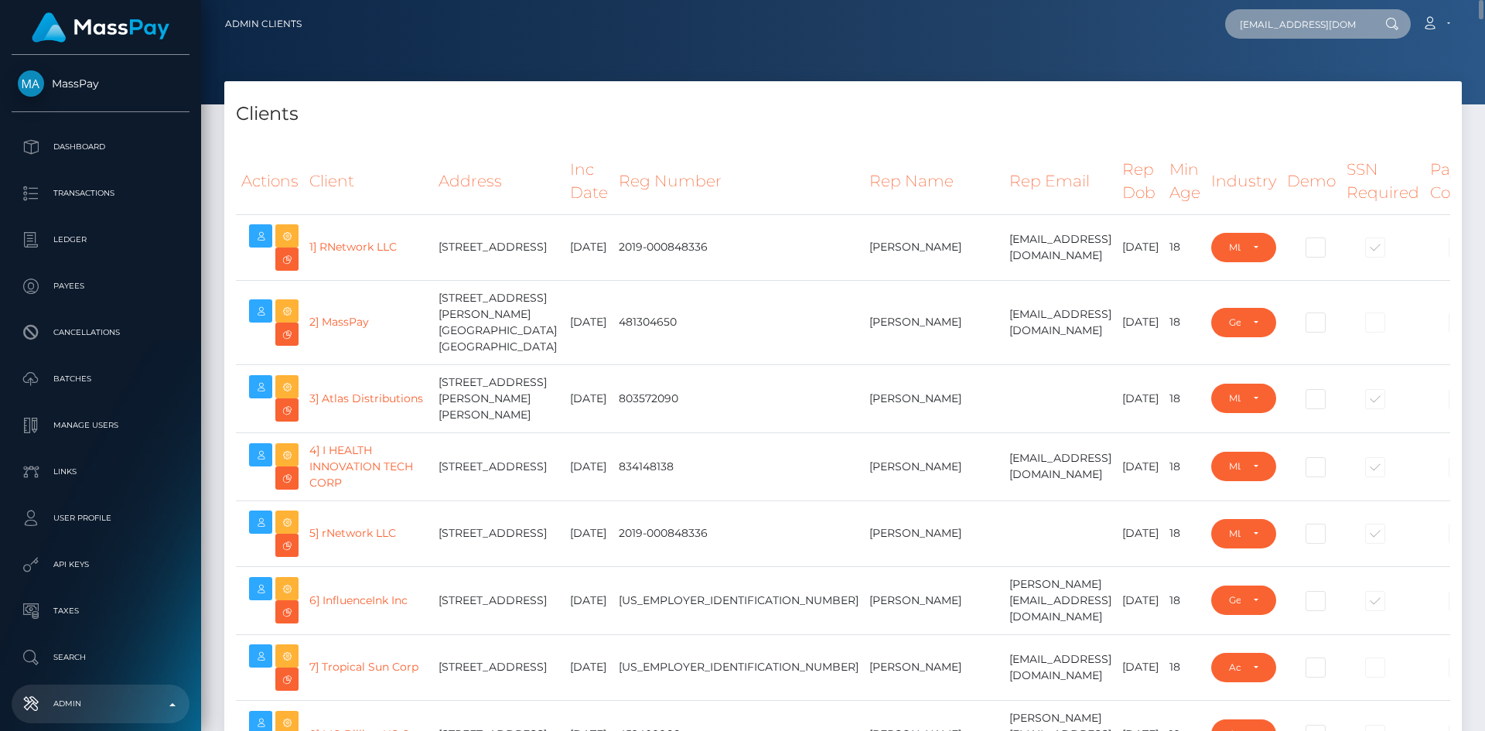
click at [1306, 26] on input "delightfuldhs@gmail.com peakabumraxx@gmail.com" at bounding box center [1297, 23] width 145 height 29
paste input "delightfuldhs@gmail.com"
type input "delightfuldhs@gmail.com"
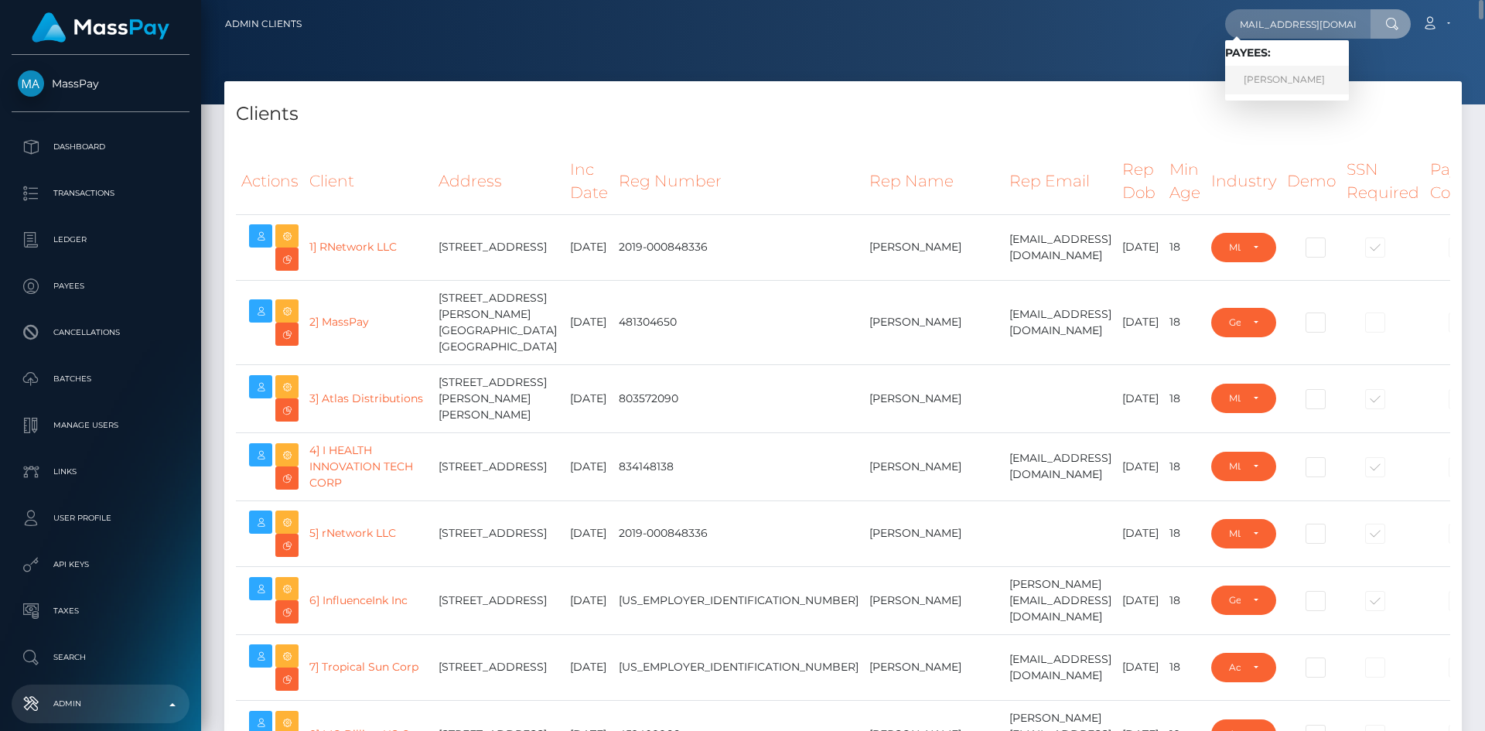
click at [1256, 84] on link "Dianne Jewitt" at bounding box center [1287, 80] width 124 height 29
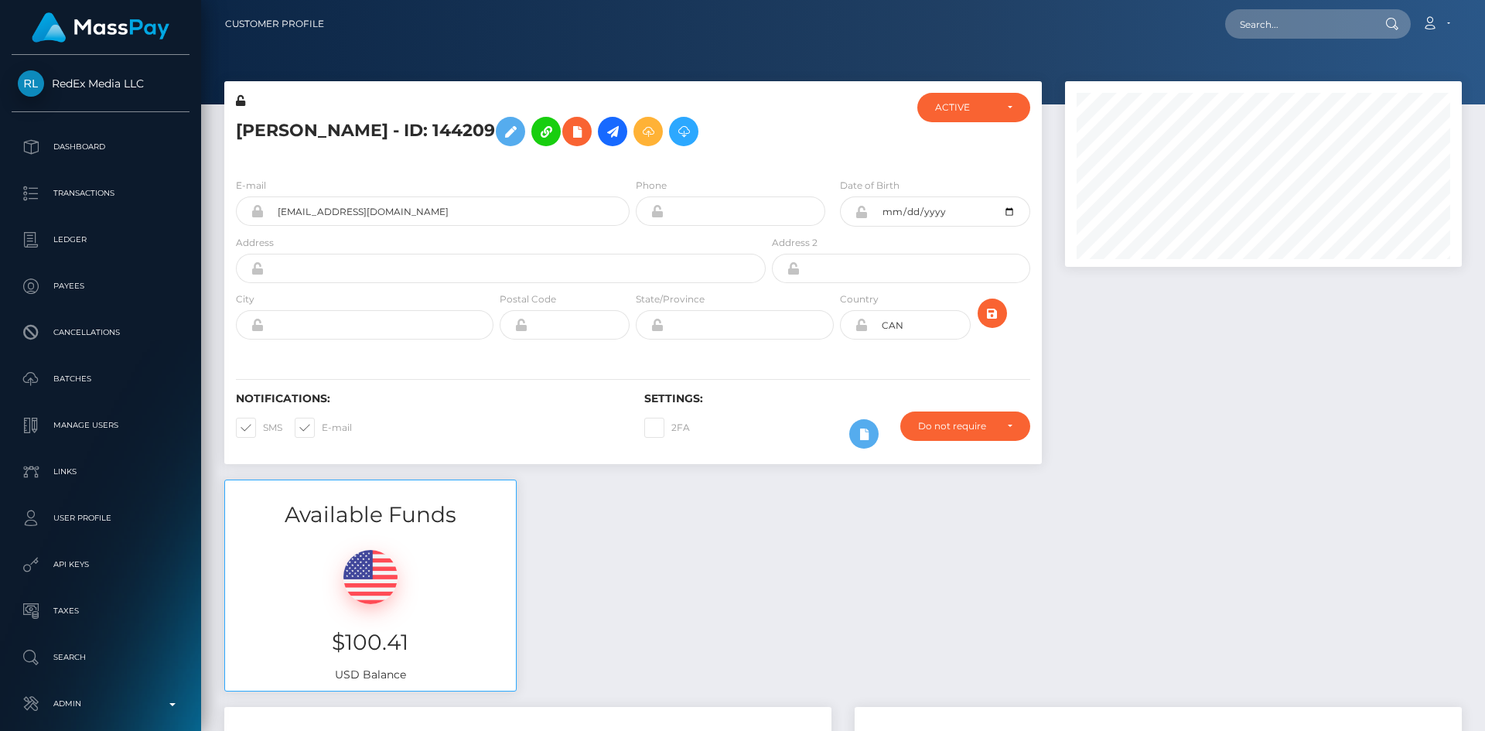
scroll to position [186, 398]
paste input "peakabumraxx@gmail.com"
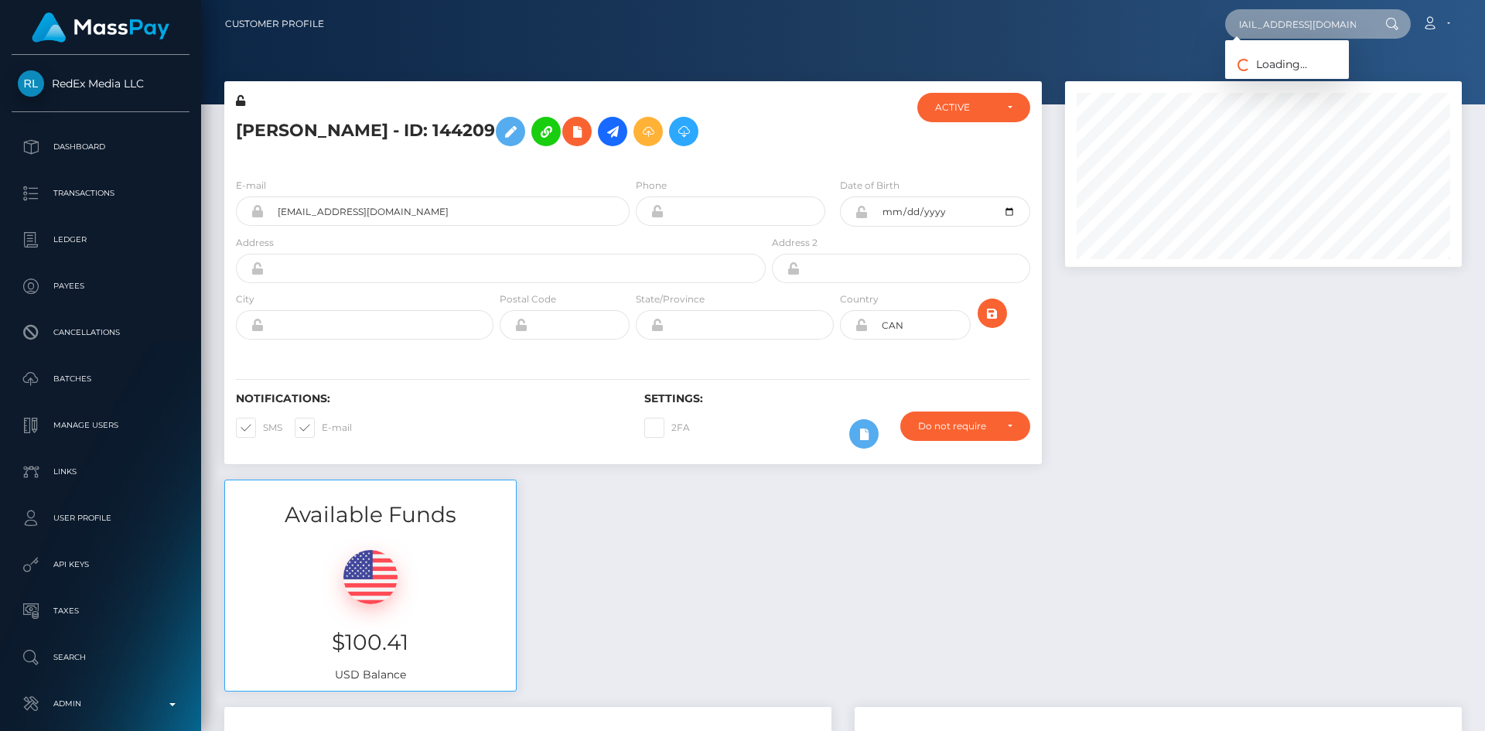
type input "peakabumraxx@gmail.com"
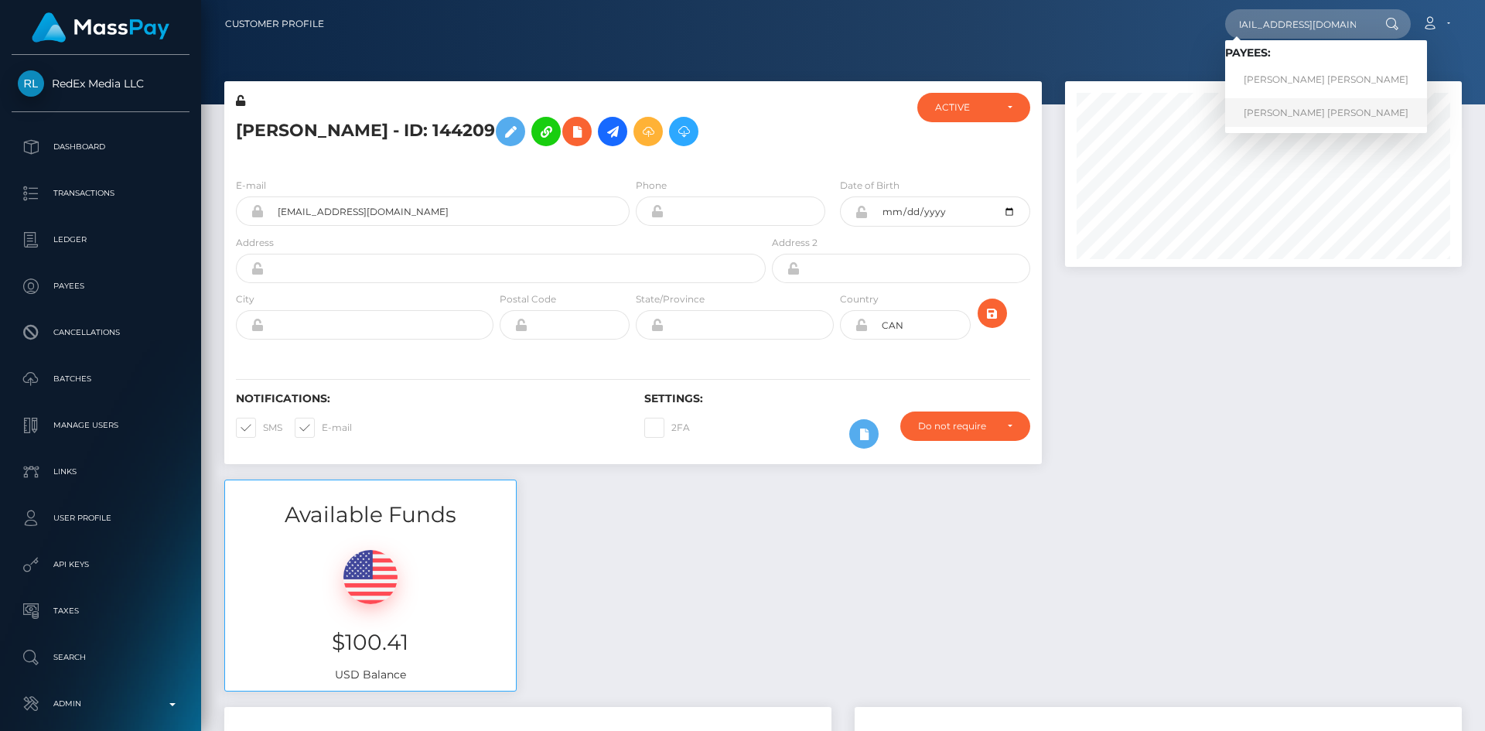
click at [1300, 108] on link "Nicole Caitlin Clarke" at bounding box center [1326, 112] width 202 height 29
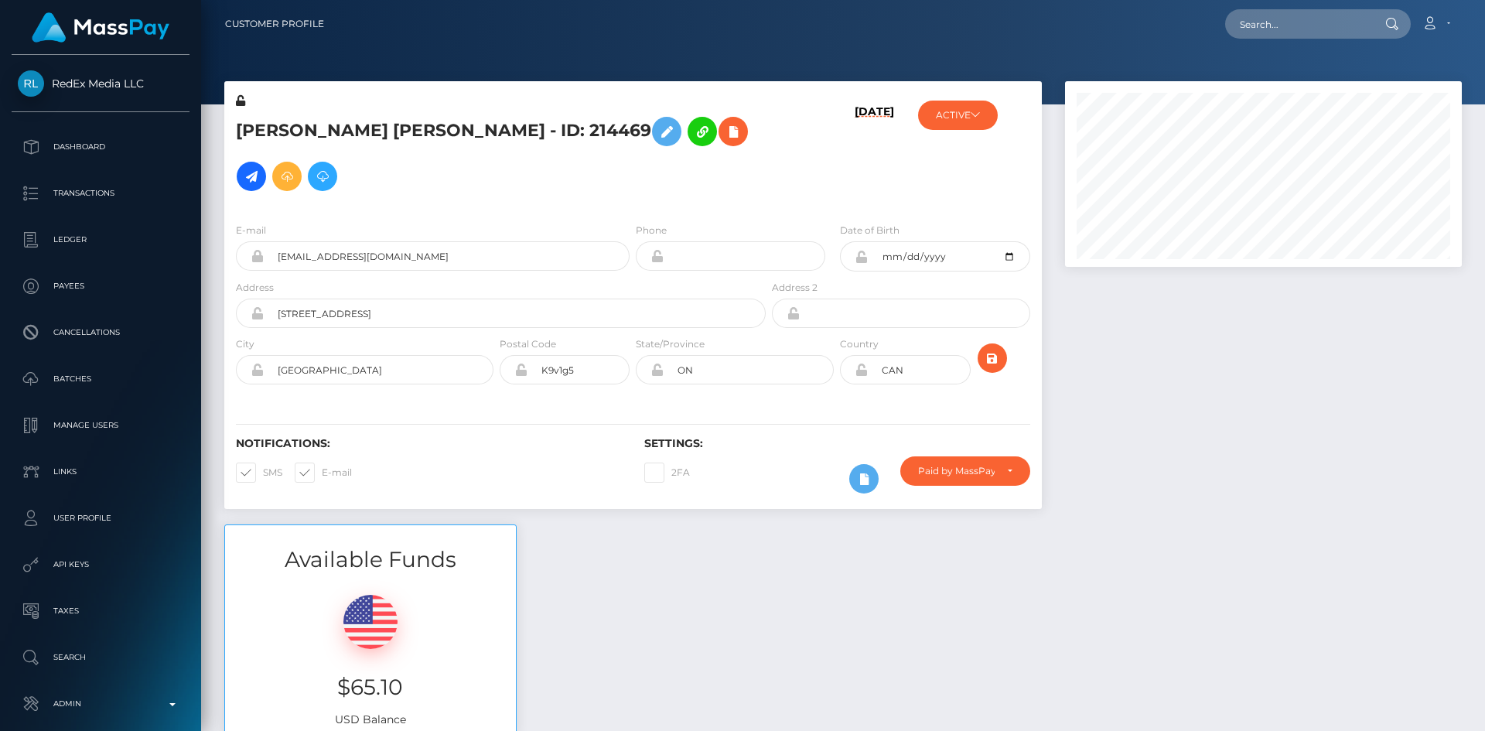
scroll to position [186, 398]
paste input "[EMAIL_ADDRESS][DOMAIN_NAME]"
type input "[EMAIL_ADDRESS][DOMAIN_NAME]"
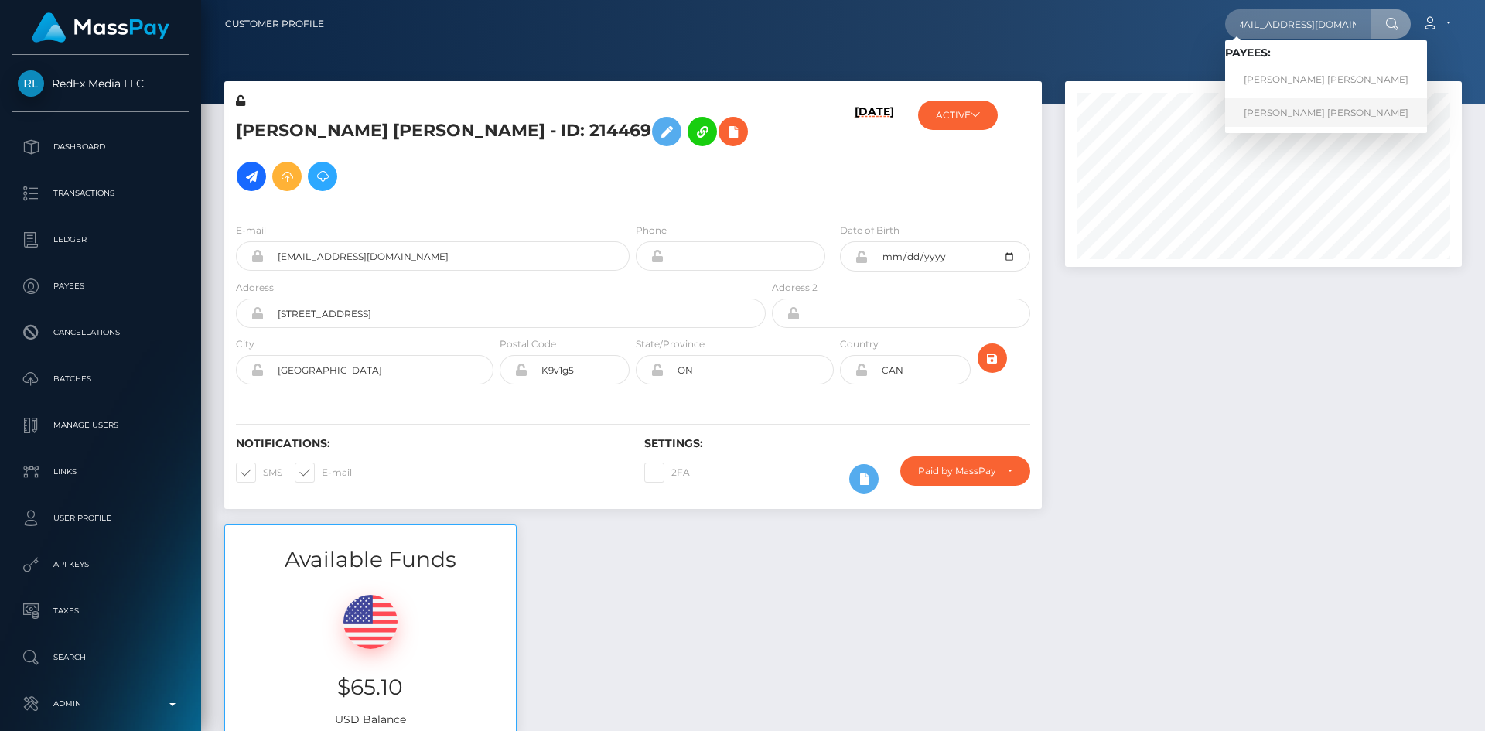
click at [1264, 110] on link "Nicole Caitlin Clarke" at bounding box center [1326, 112] width 202 height 29
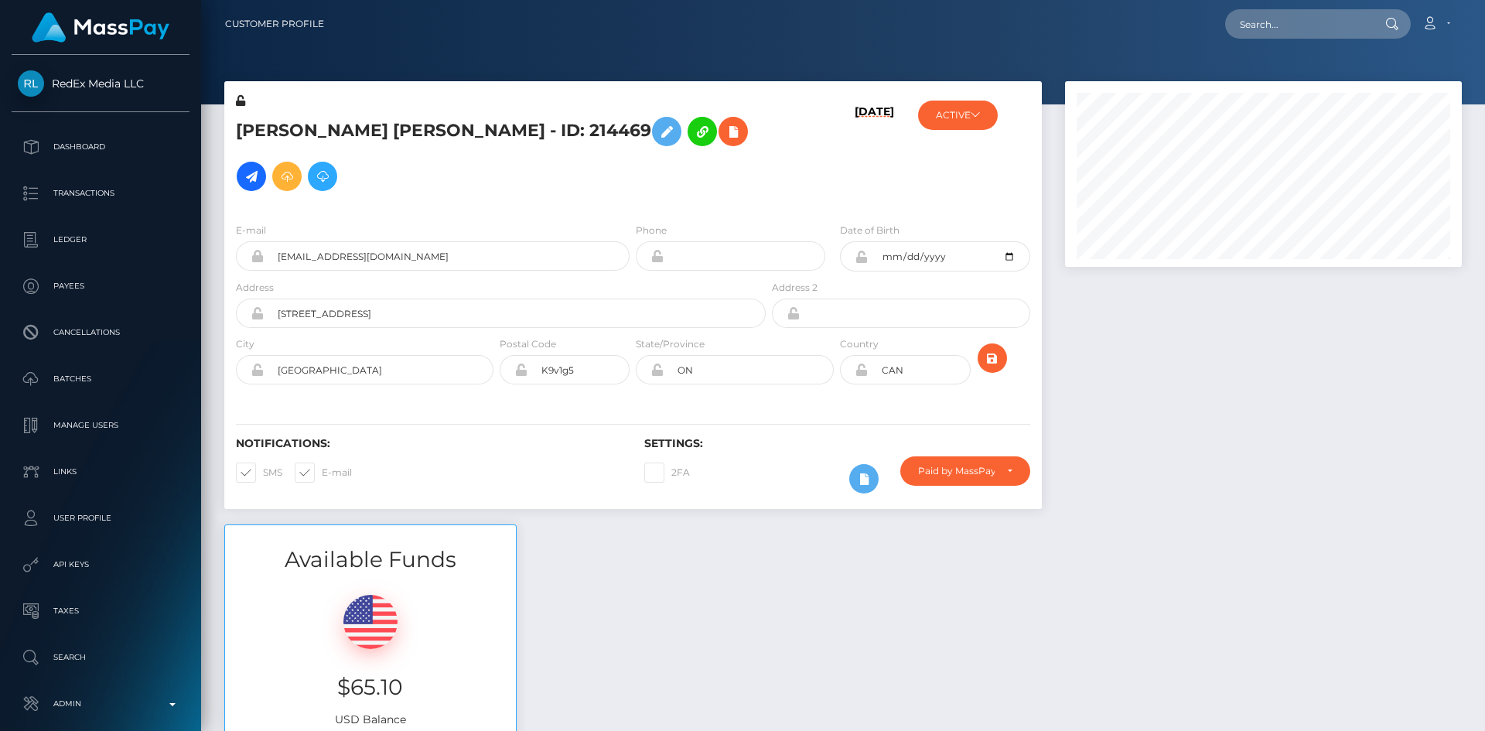
scroll to position [186, 398]
paste input "[EMAIL_ADDRESS][DOMAIN_NAME]"
type input "[EMAIL_ADDRESS][DOMAIN_NAME]"
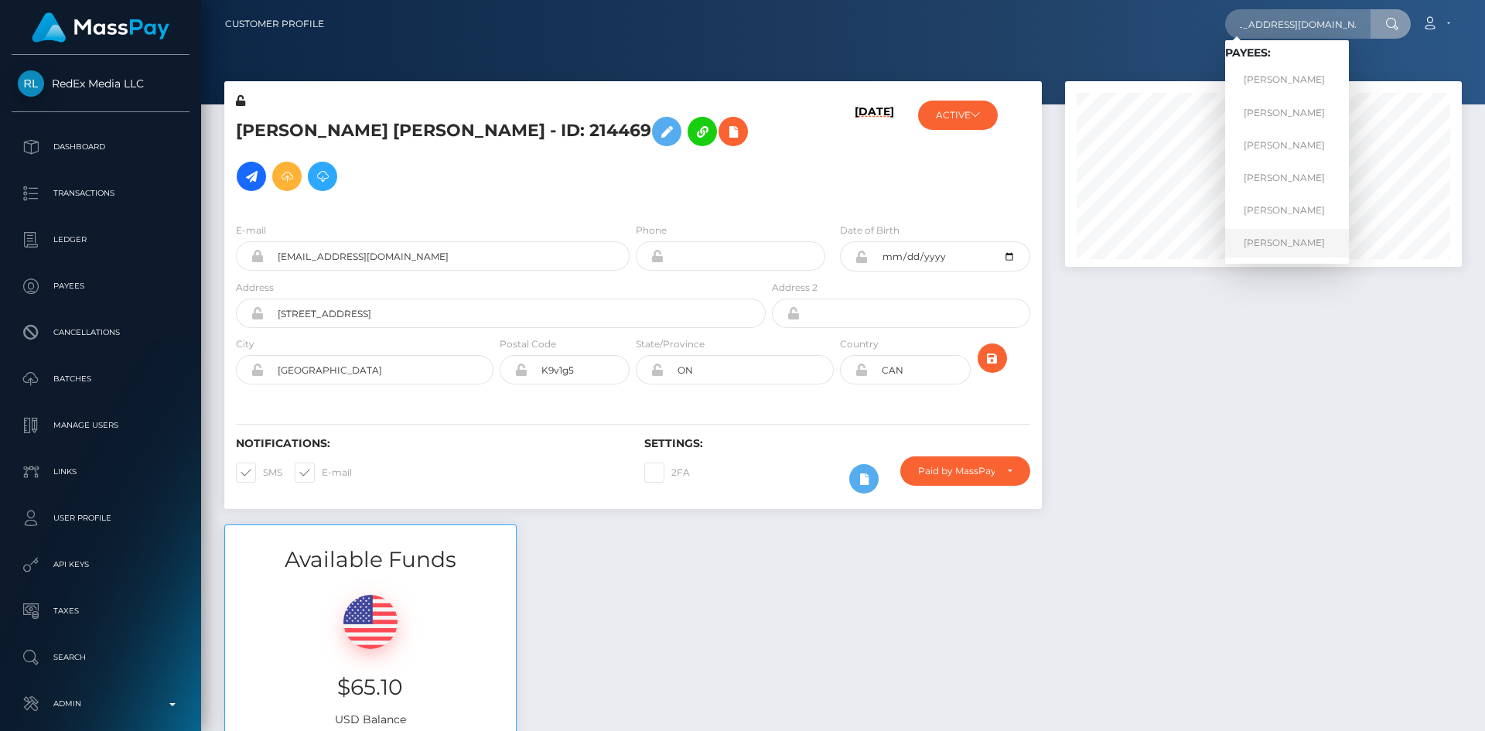
click at [1290, 243] on link "Hailey Schubert" at bounding box center [1287, 243] width 124 height 29
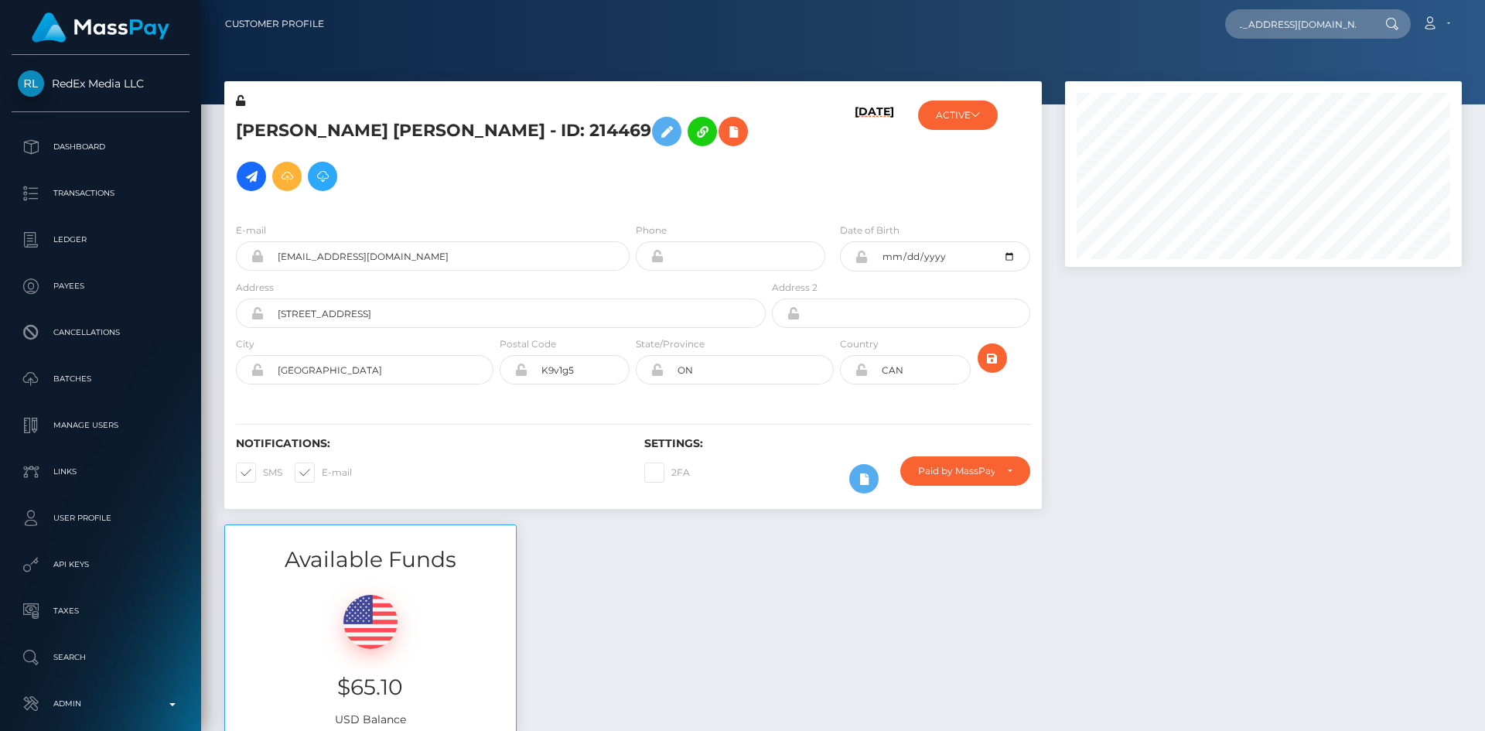
scroll to position [0, 0]
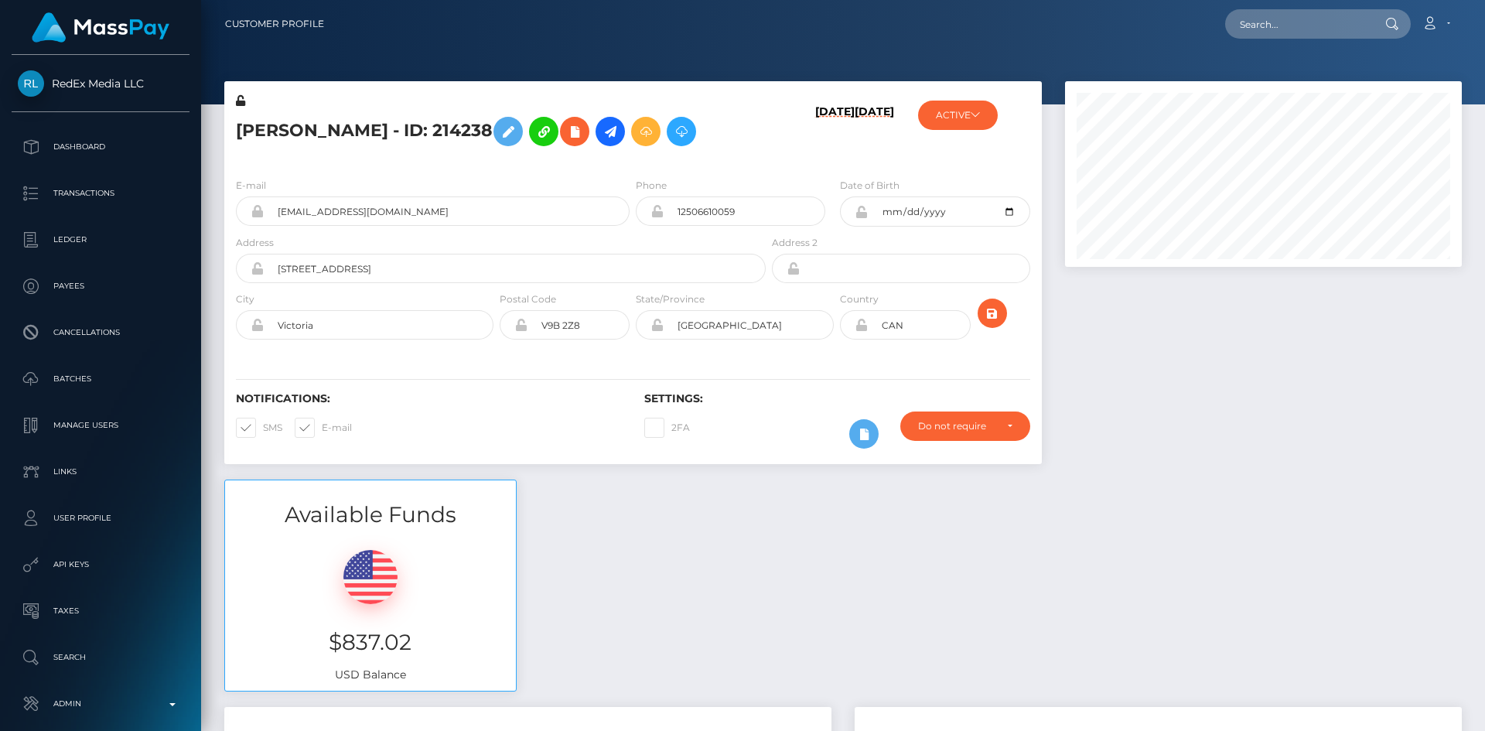
scroll to position [186, 398]
